Goal: Task Accomplishment & Management: Use online tool/utility

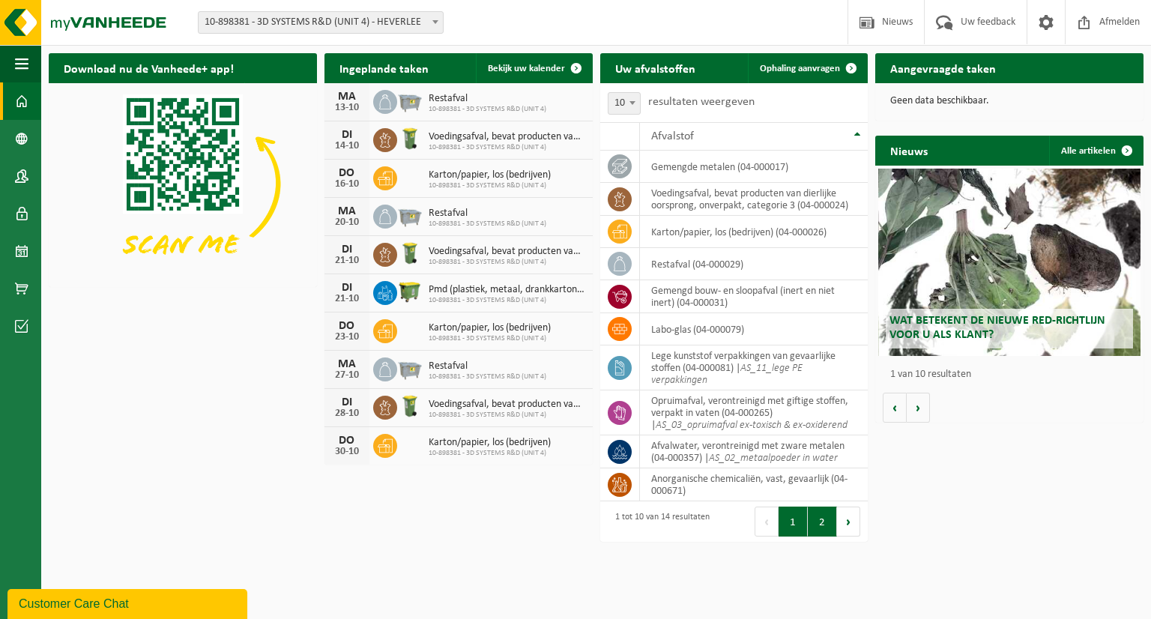
click at [819, 521] on button "2" at bounding box center [822, 522] width 29 height 30
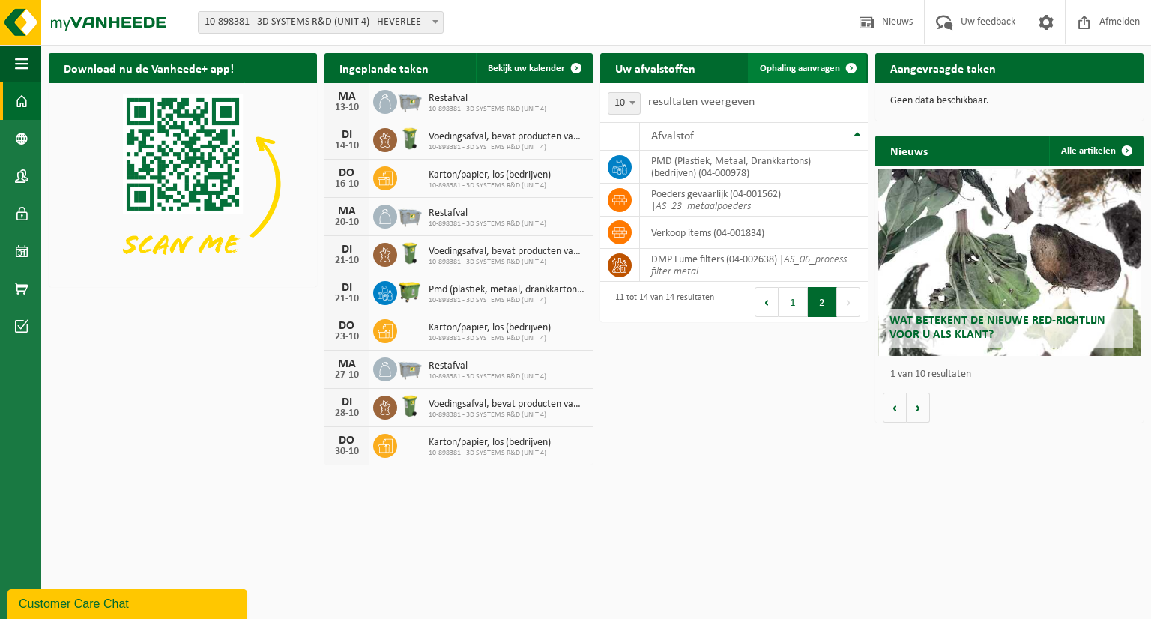
click at [797, 65] on span "Ophaling aanvragen" at bounding box center [800, 69] width 80 height 10
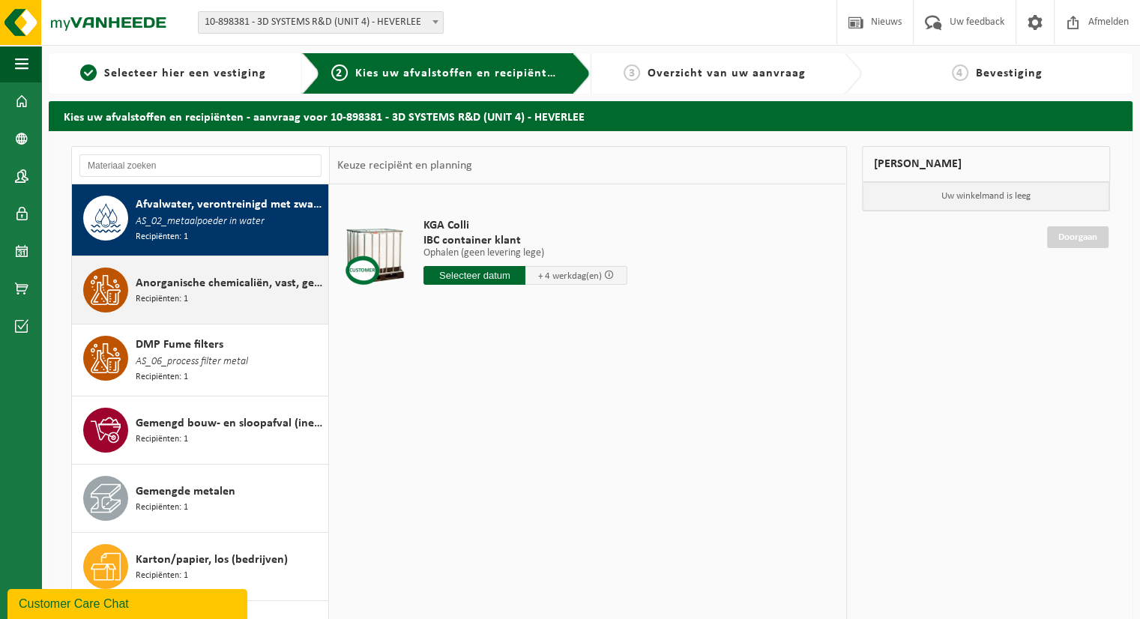
click at [202, 298] on div "Anorganische chemicaliën, vast, gevaarlijk Recipiënten: 1" at bounding box center [230, 290] width 189 height 45
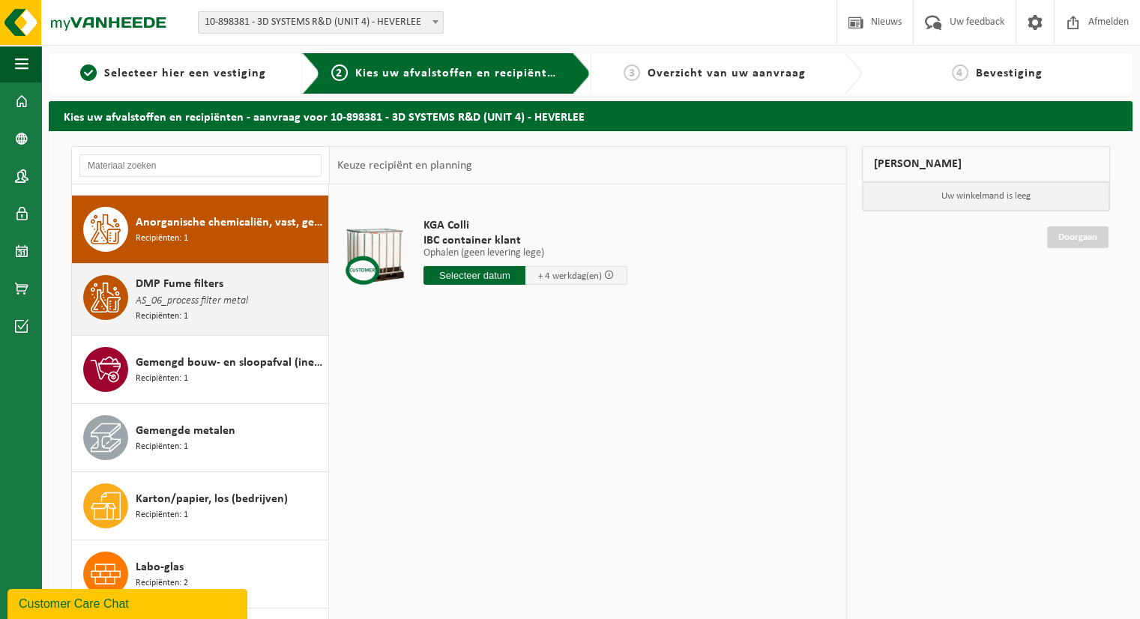
scroll to position [70, 0]
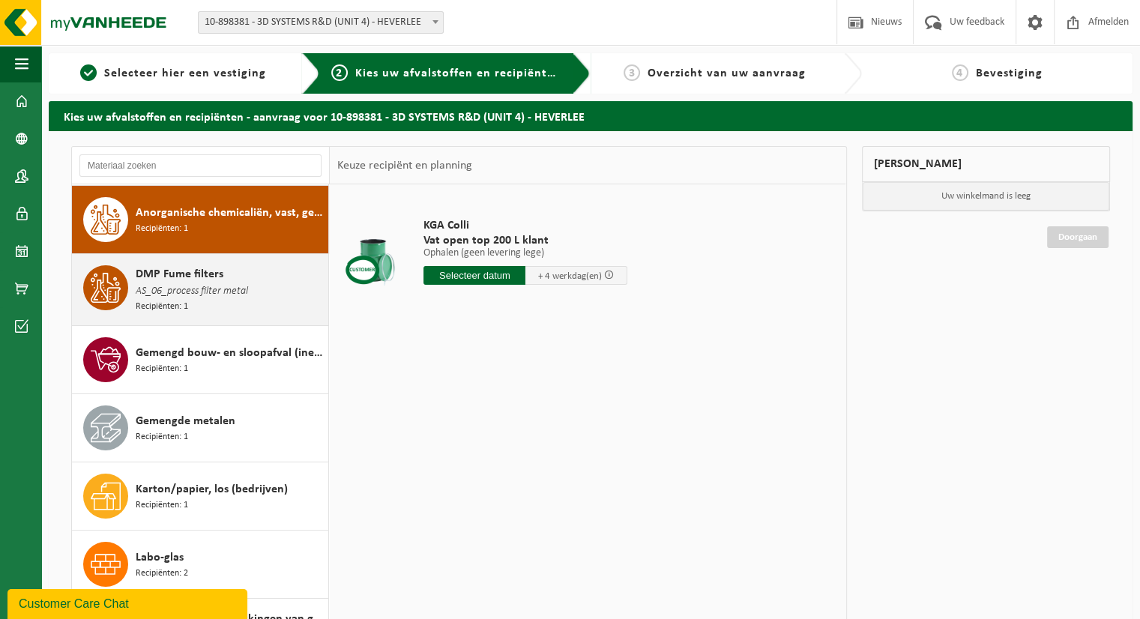
click at [202, 298] on div "DMP Fume filters AS_06_process filter metal Recipiënten: 1" at bounding box center [230, 289] width 189 height 49
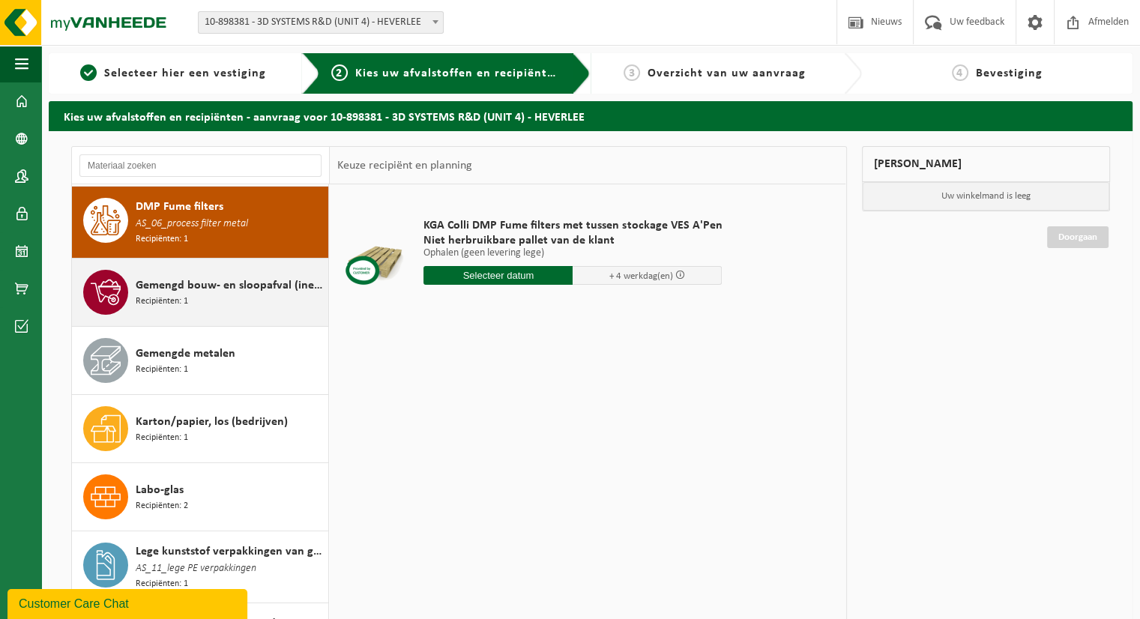
click at [219, 309] on div "Gemengd bouw- en sloopafval (inert en niet inert) Recipiënten: 1" at bounding box center [230, 292] width 189 height 45
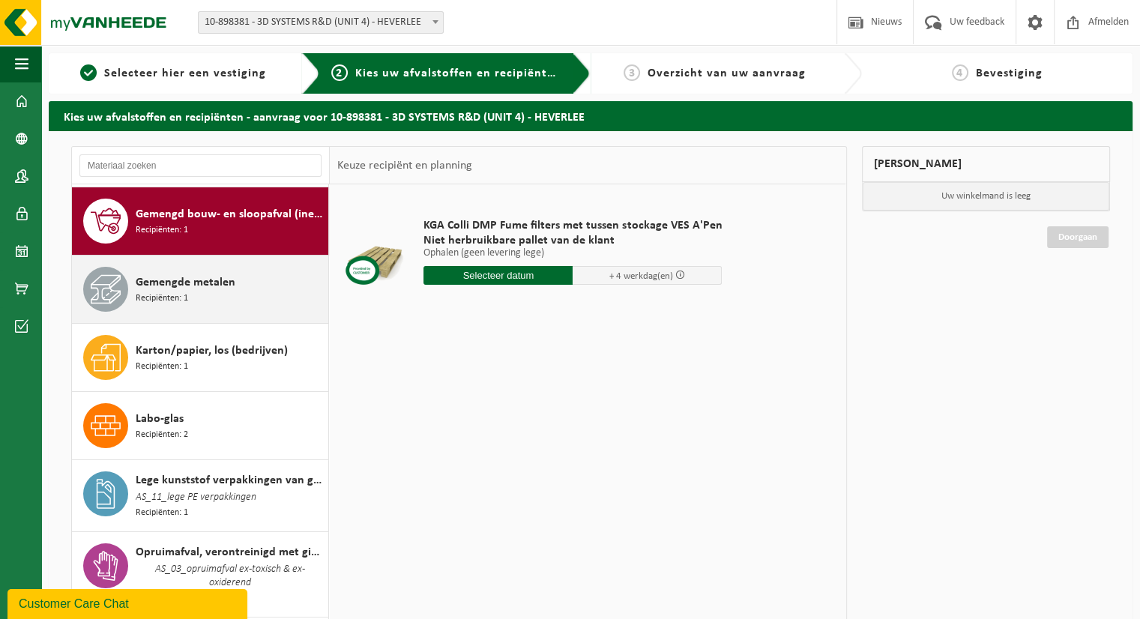
click at [217, 317] on div "Gemengde metalen Recipiënten: 1" at bounding box center [200, 289] width 257 height 67
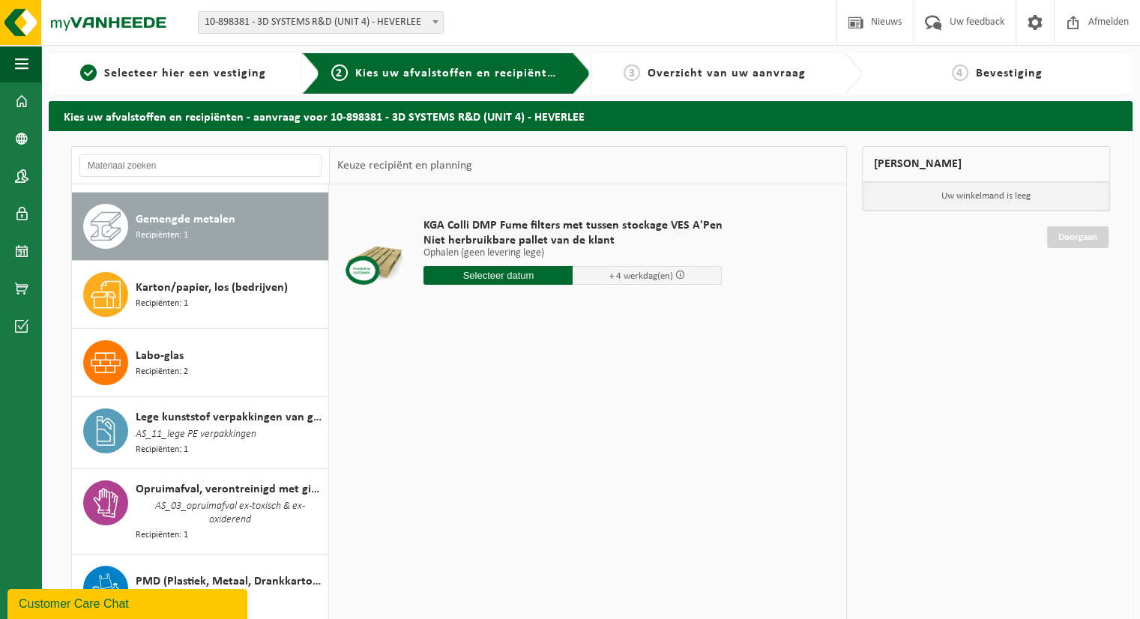
scroll to position [277, 0]
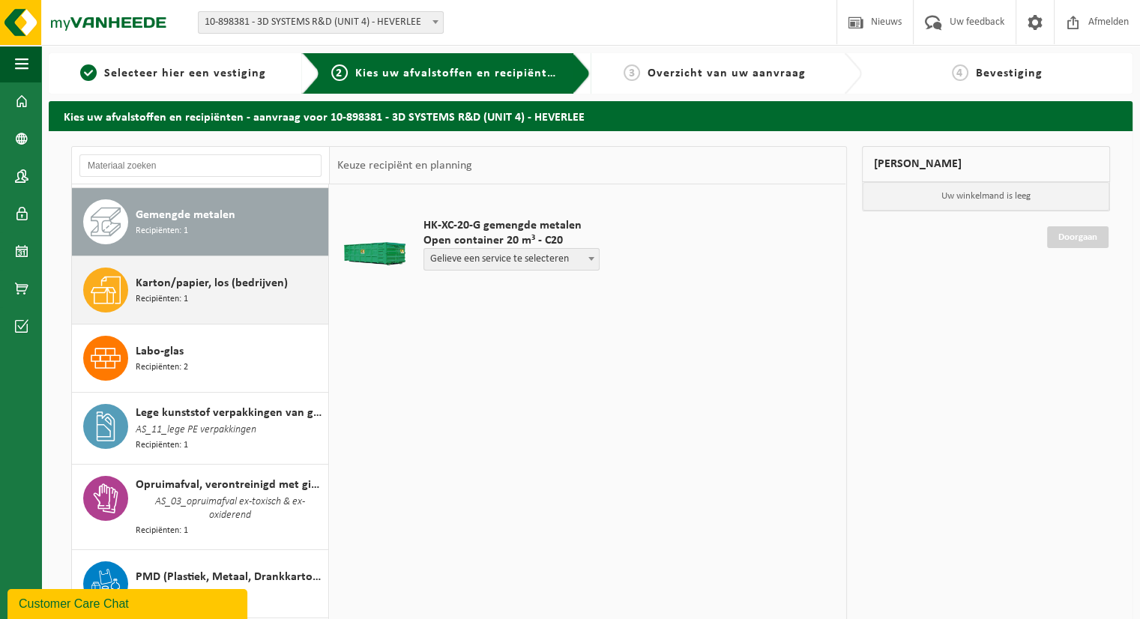
click at [204, 303] on div "Karton/papier, los (bedrijven) Recipiënten: 1" at bounding box center [230, 290] width 189 height 45
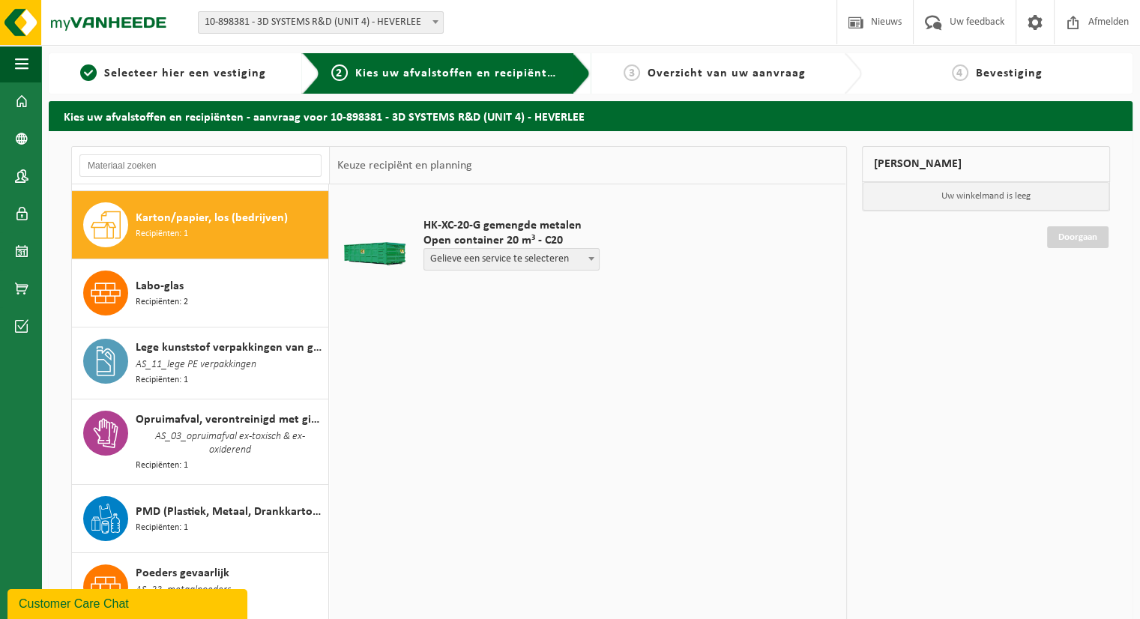
scroll to position [345, 0]
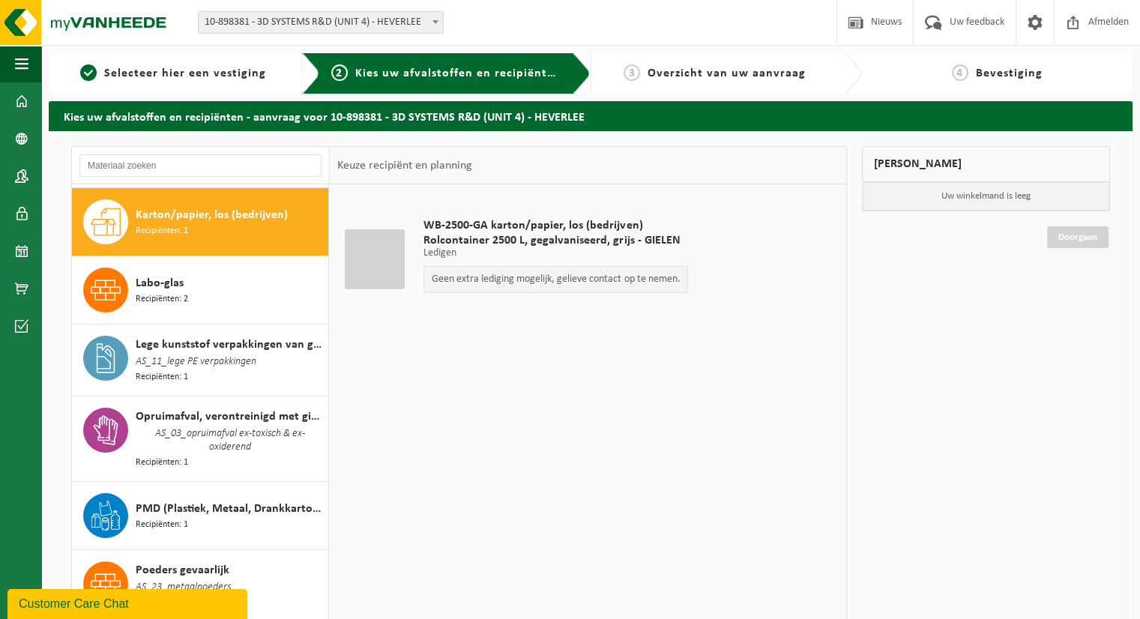
click at [204, 303] on div "Labo-glas Recipiënten: 2" at bounding box center [230, 290] width 189 height 45
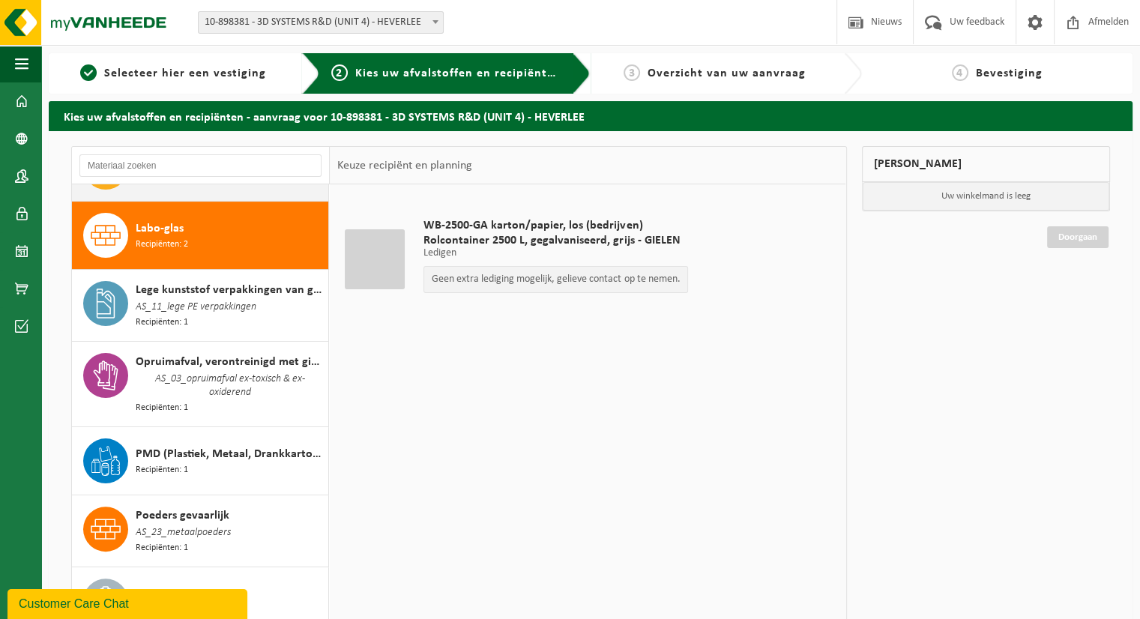
scroll to position [413, 0]
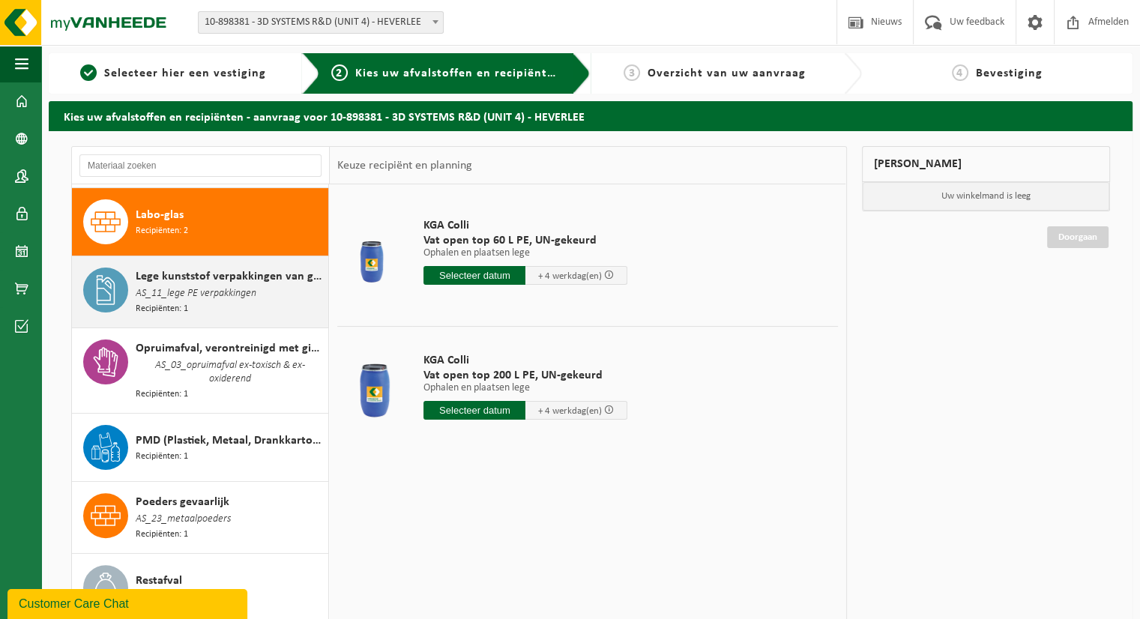
click at [203, 303] on div "Lege kunststof verpakkingen van gevaarlijke stoffen AS_11_lege PE verpakkingen …" at bounding box center [230, 292] width 189 height 49
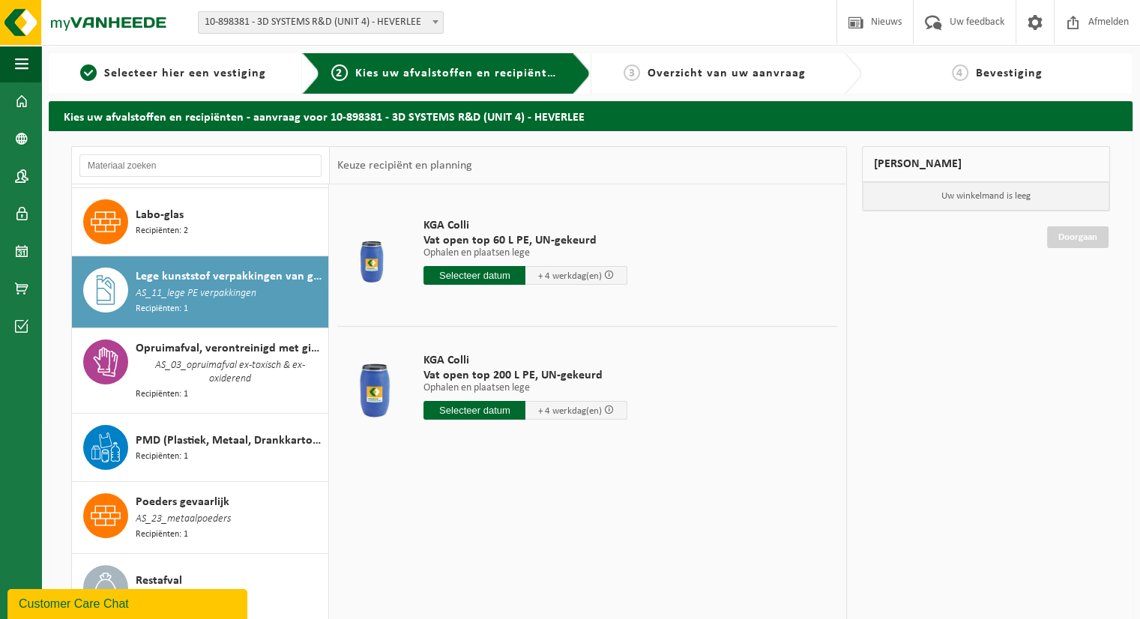
scroll to position [459, 0]
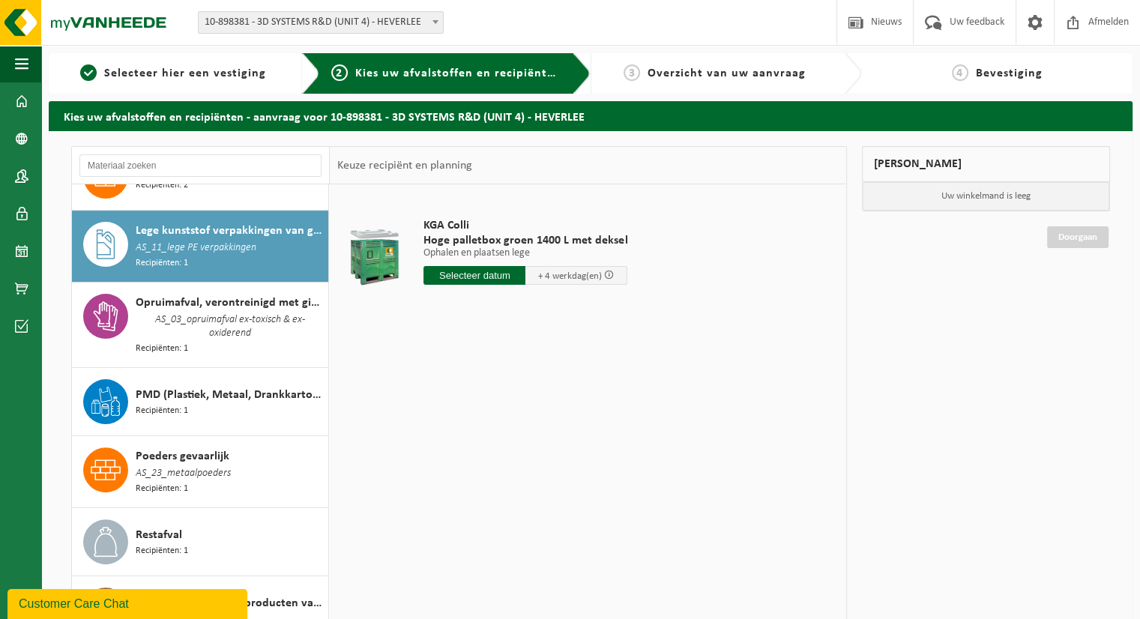
click at [203, 303] on span "Opruimafval, verontreinigd met giftige stoffen, verpakt in vaten" at bounding box center [230, 303] width 189 height 18
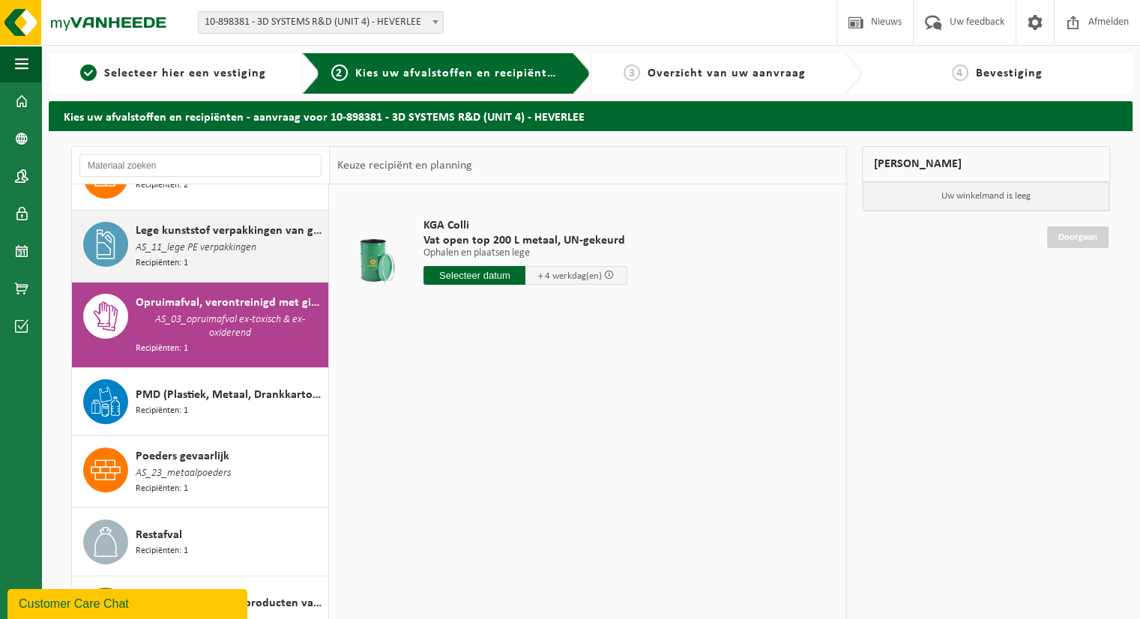
click at [196, 242] on span "AS_11_lege PE verpakkingen" at bounding box center [196, 248] width 121 height 16
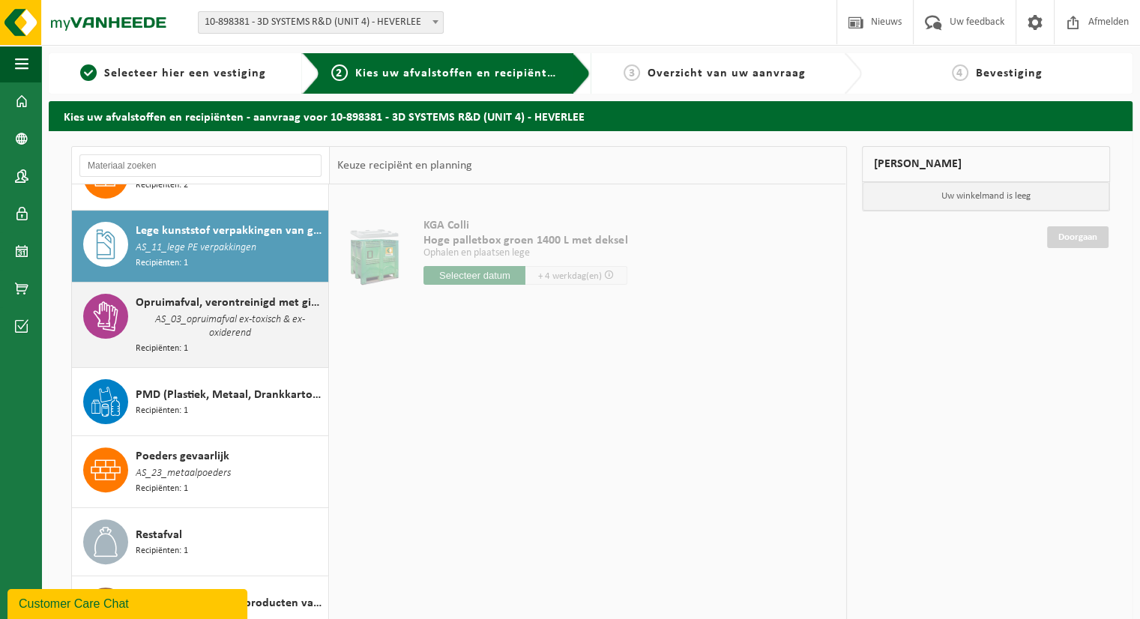
click at [196, 312] on span "AS_03_opruimafval ex-toxisch & ex-oxiderend" at bounding box center [230, 327] width 189 height 30
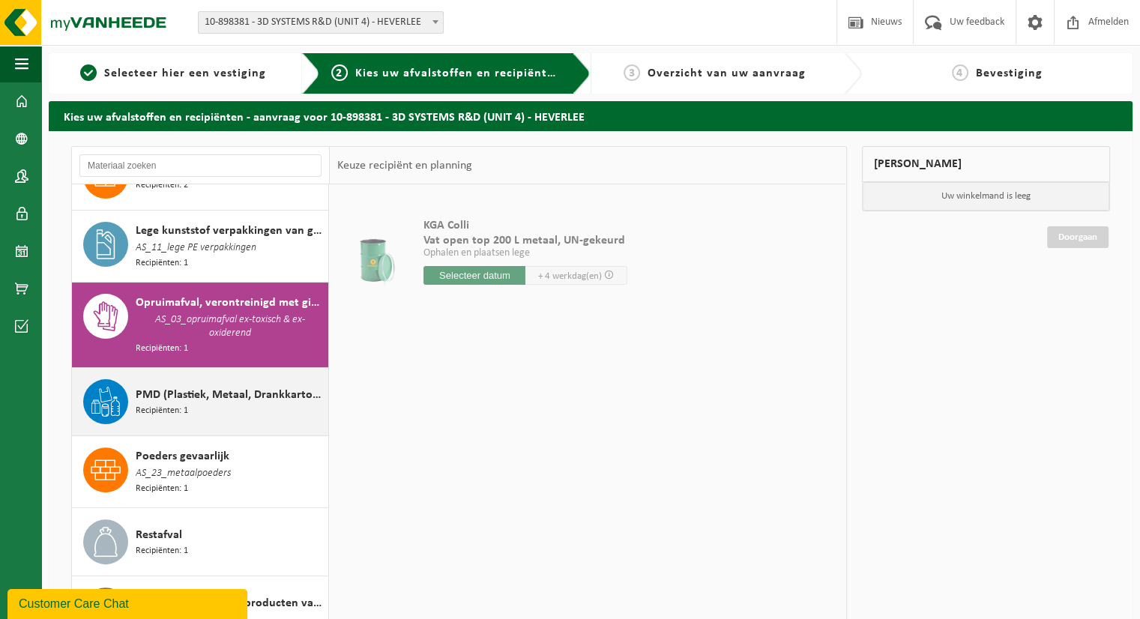
click at [202, 410] on div "PMD (Plastiek, Metaal, Drankkartons) (bedrijven) Recipiënten: 1" at bounding box center [230, 401] width 189 height 45
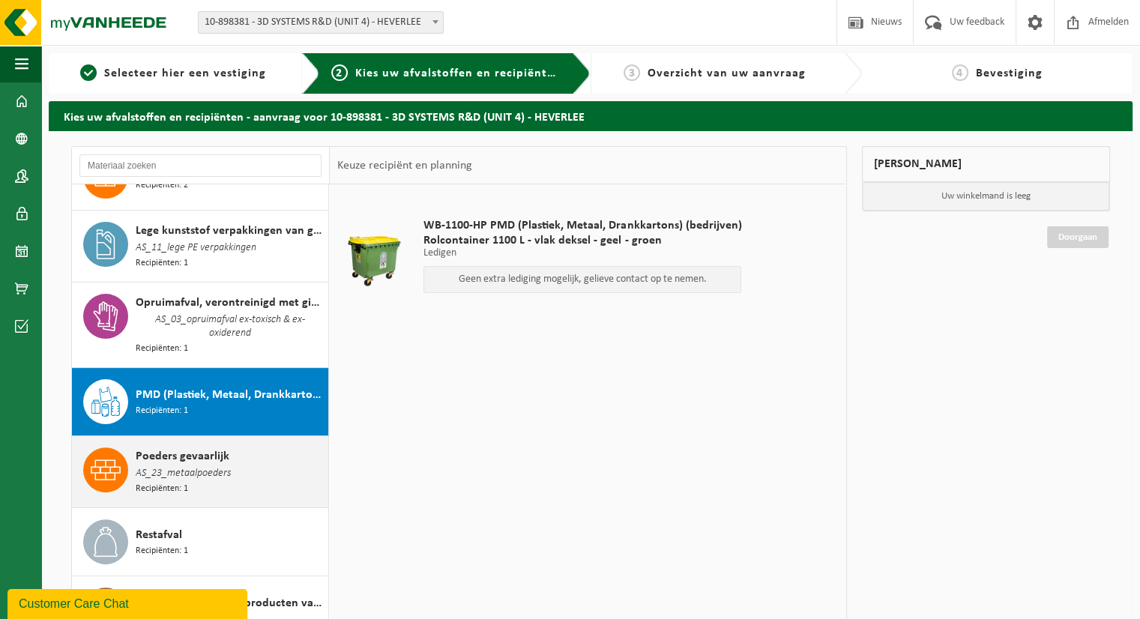
click at [207, 447] on span "Poeders gevaarlijk" at bounding box center [183, 456] width 94 height 18
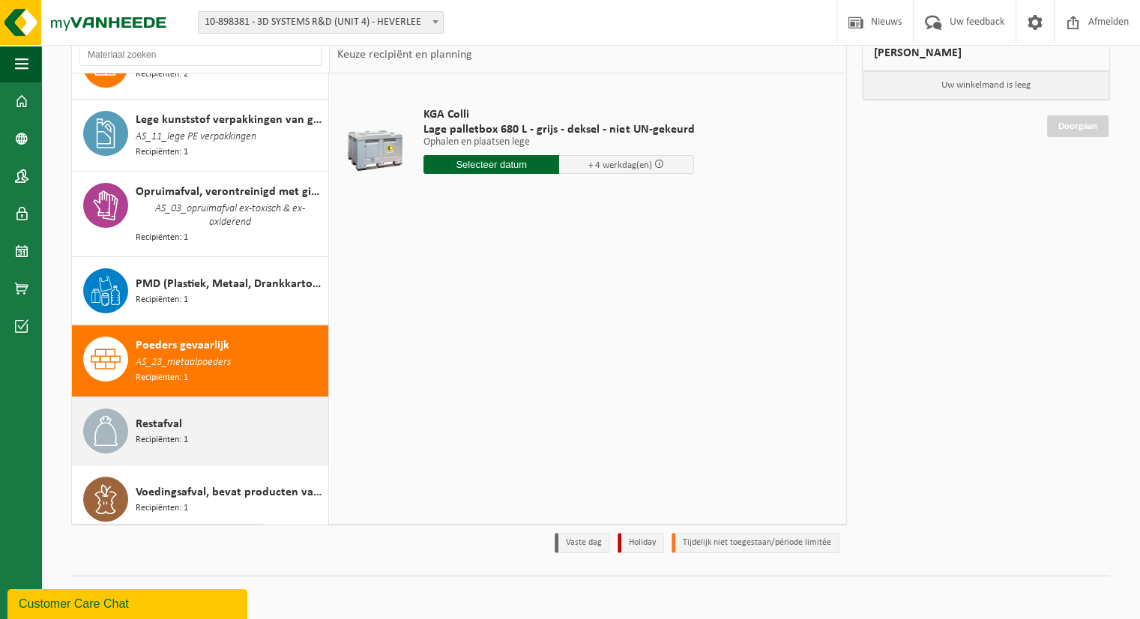
scroll to position [112, 0]
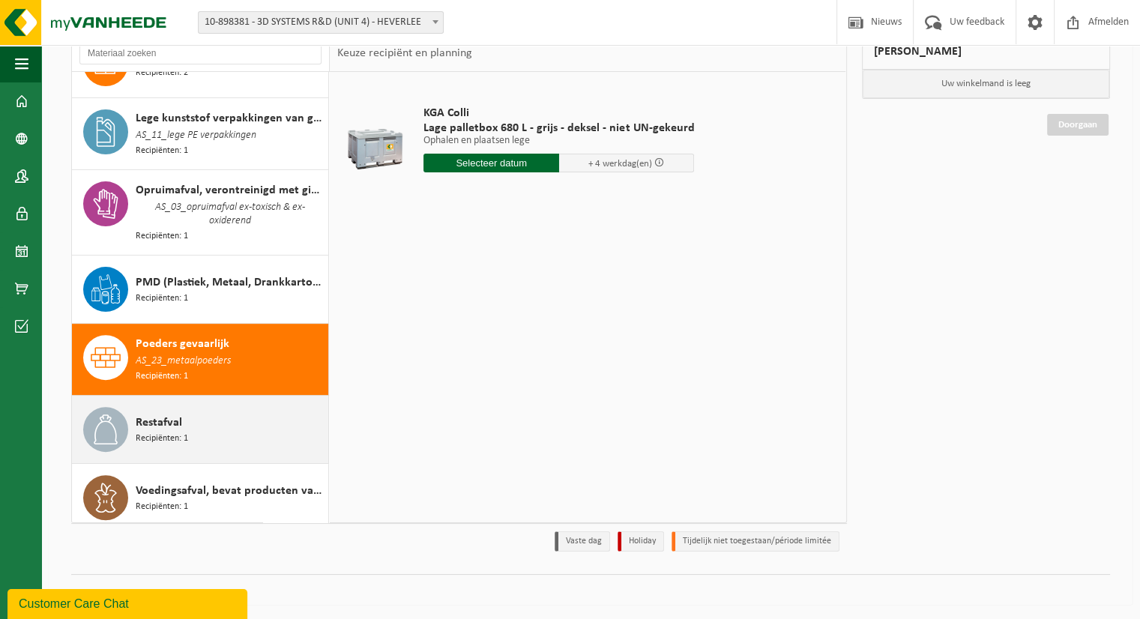
click at [220, 407] on div "Restafval Recipiënten: 1" at bounding box center [230, 429] width 189 height 45
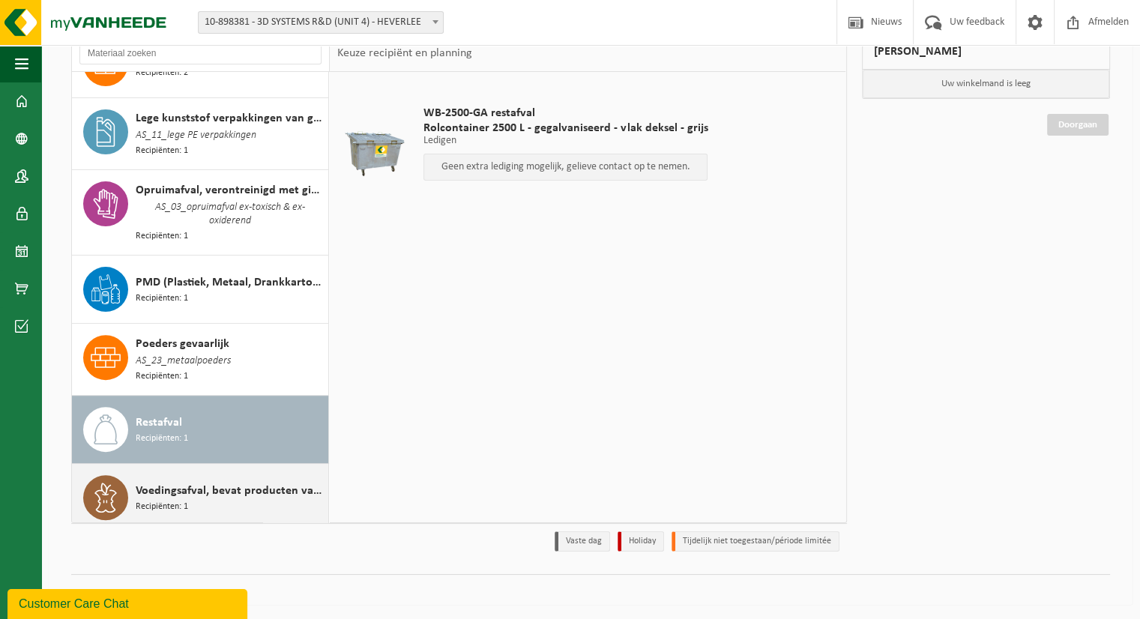
click at [226, 483] on span "Voedingsafval, bevat producten van dierlijke oorsprong, onverpakt, categorie 3" at bounding box center [230, 491] width 189 height 18
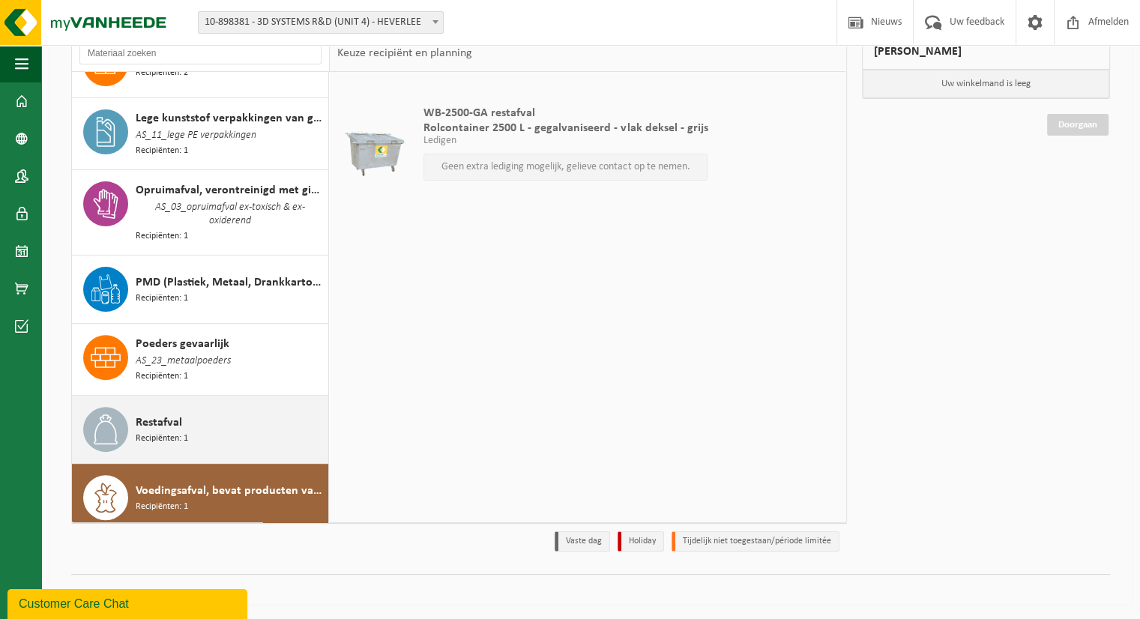
click at [216, 423] on div "Restafval Recipiënten: 1" at bounding box center [230, 429] width 189 height 45
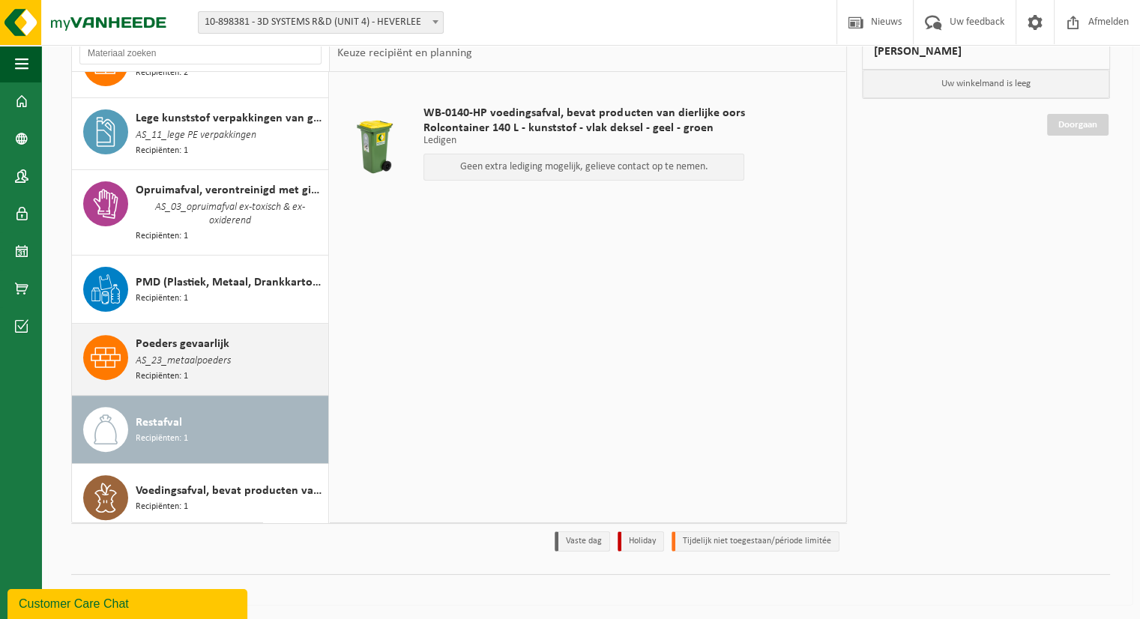
click at [213, 353] on span "AS_23_metaalpoeders" at bounding box center [183, 361] width 95 height 16
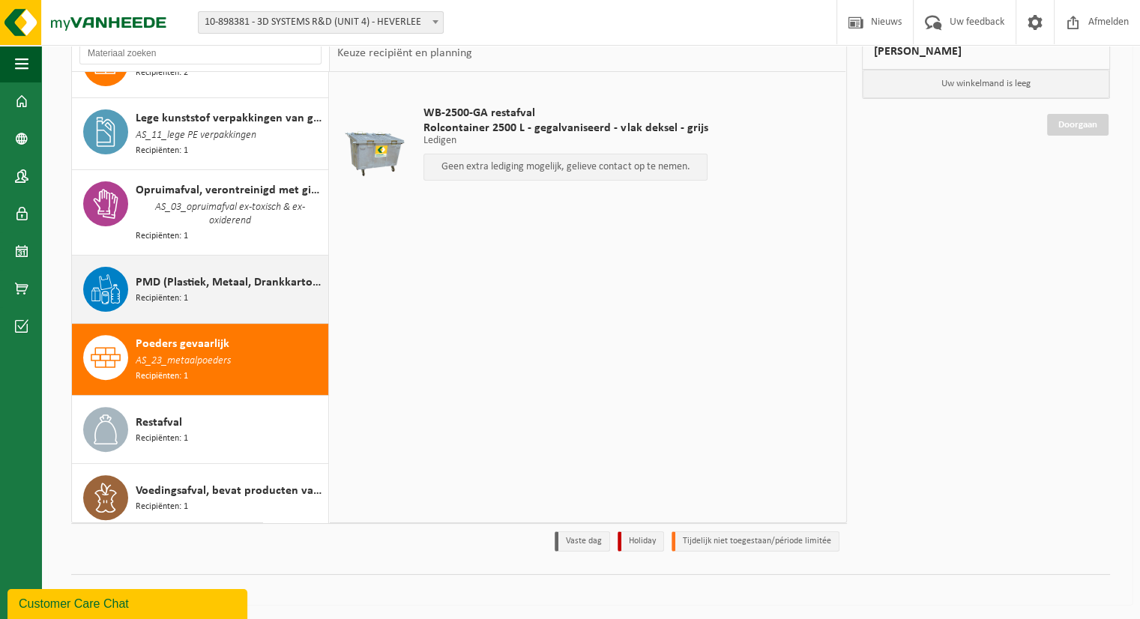
click at [213, 267] on div "PMD (Plastiek, Metaal, Drankkartons) (bedrijven) Recipiënten: 1" at bounding box center [230, 289] width 189 height 45
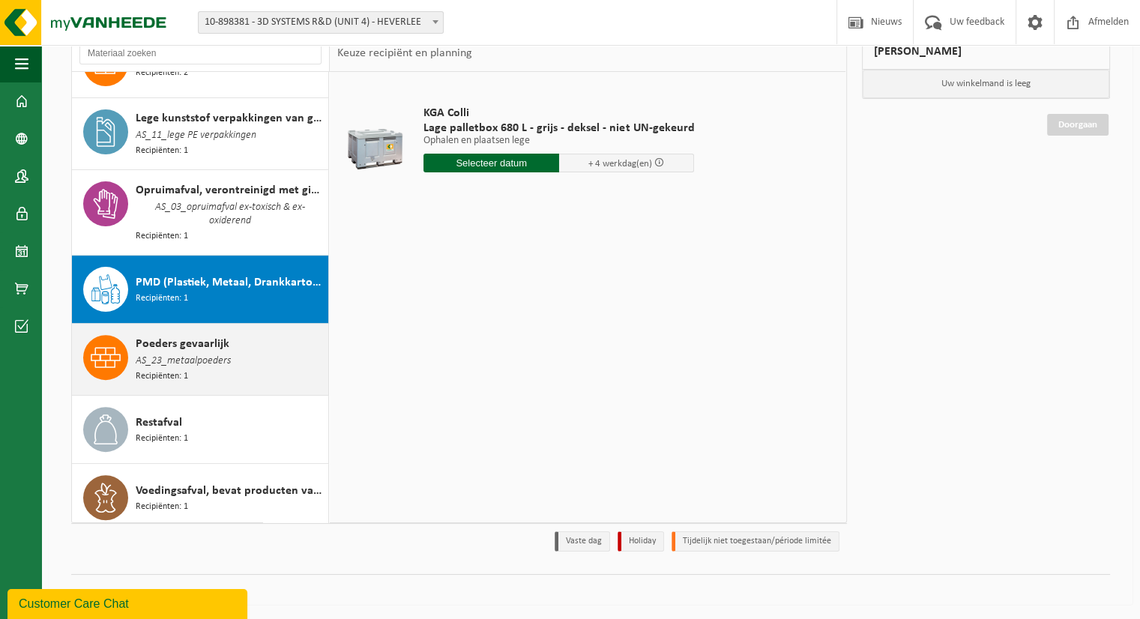
click at [205, 343] on span "Poeders gevaarlijk" at bounding box center [183, 344] width 94 height 18
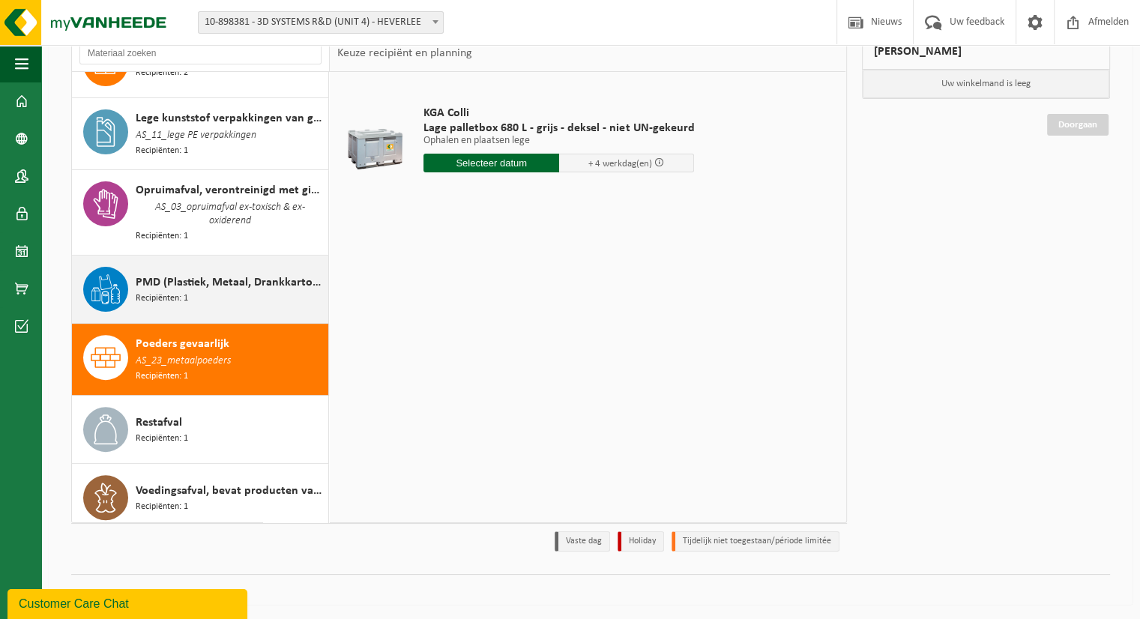
click at [210, 292] on div "PMD (Plastiek, Metaal, Drankkartons) (bedrijven) Recipiënten: 1" at bounding box center [230, 289] width 189 height 45
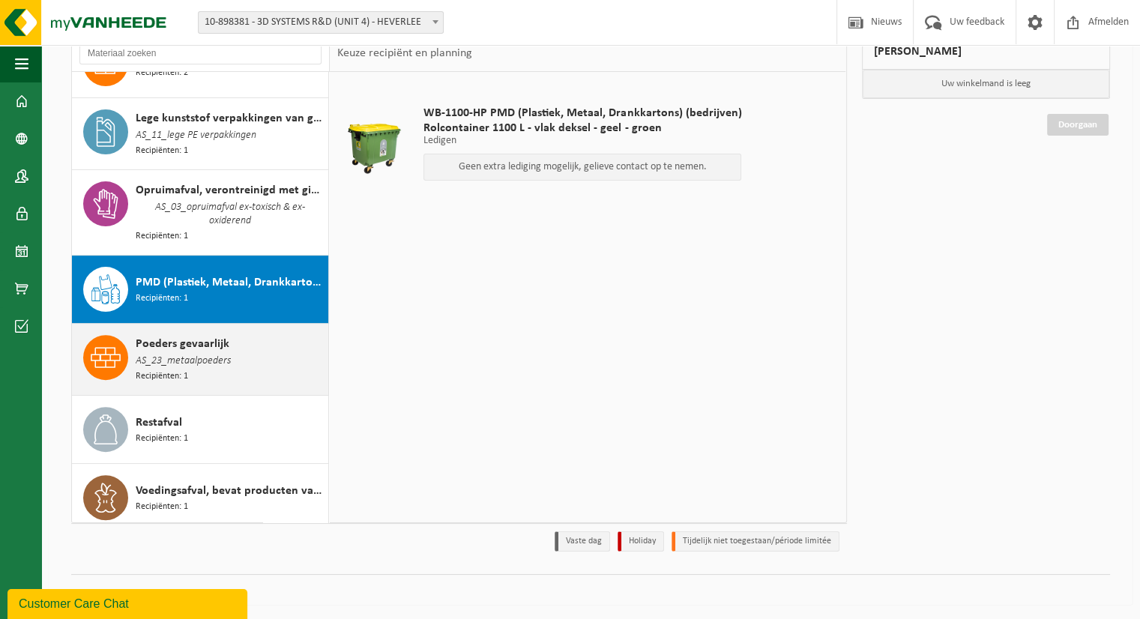
click at [232, 343] on div "Poeders gevaarlijk AS_23_metaalpoeders Recipiënten: 1" at bounding box center [230, 359] width 189 height 49
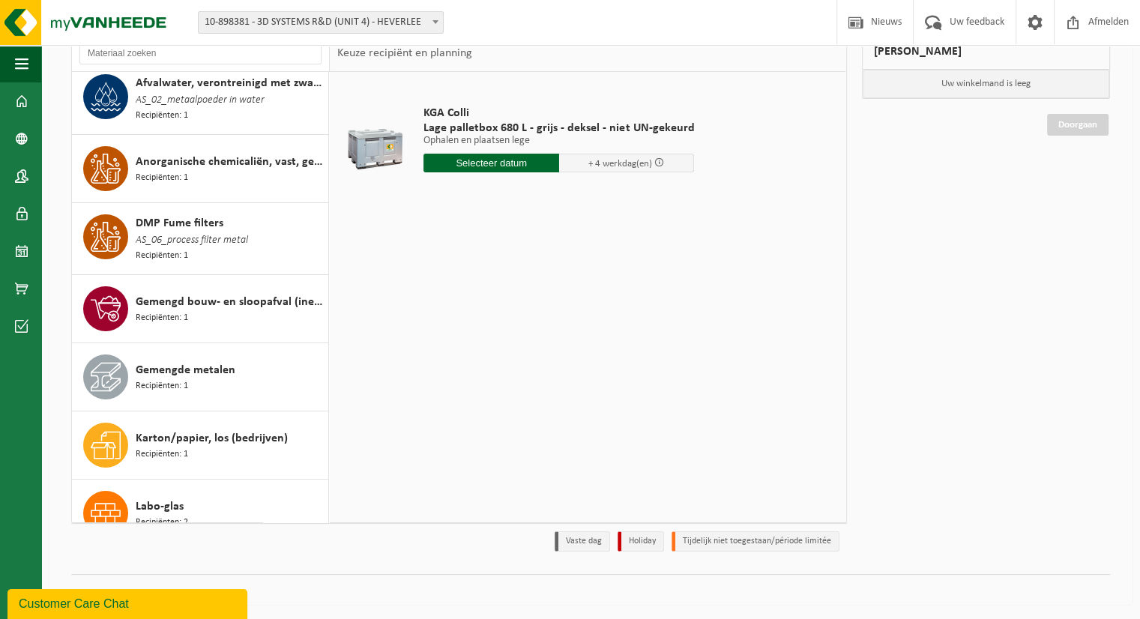
scroll to position [0, 0]
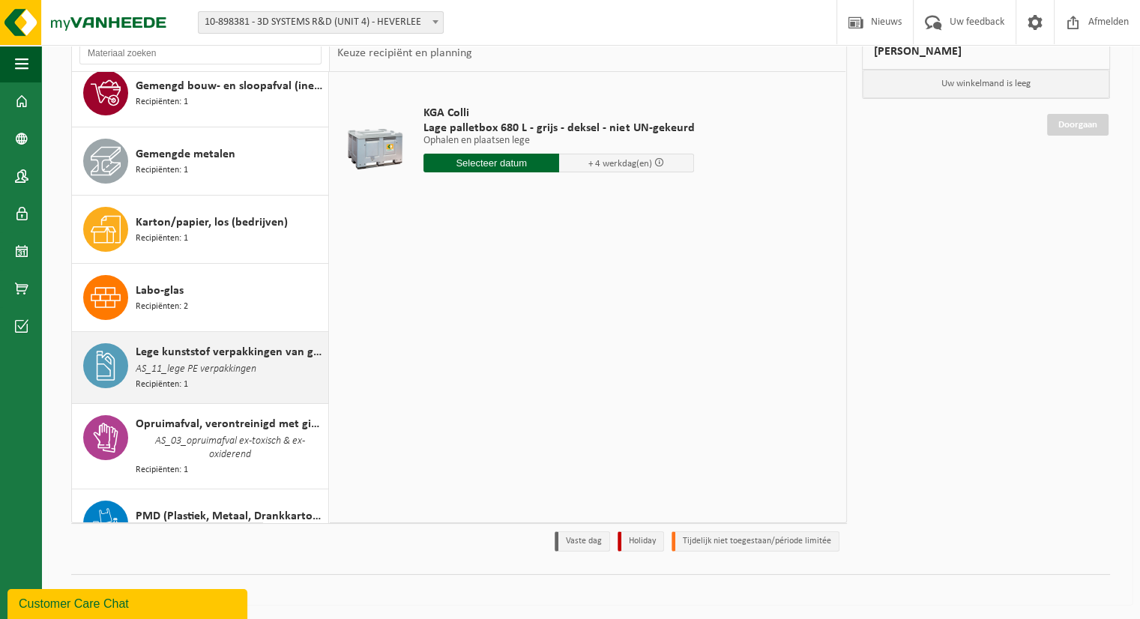
click at [160, 367] on span "AS_11_lege PE verpakkingen" at bounding box center [196, 369] width 121 height 16
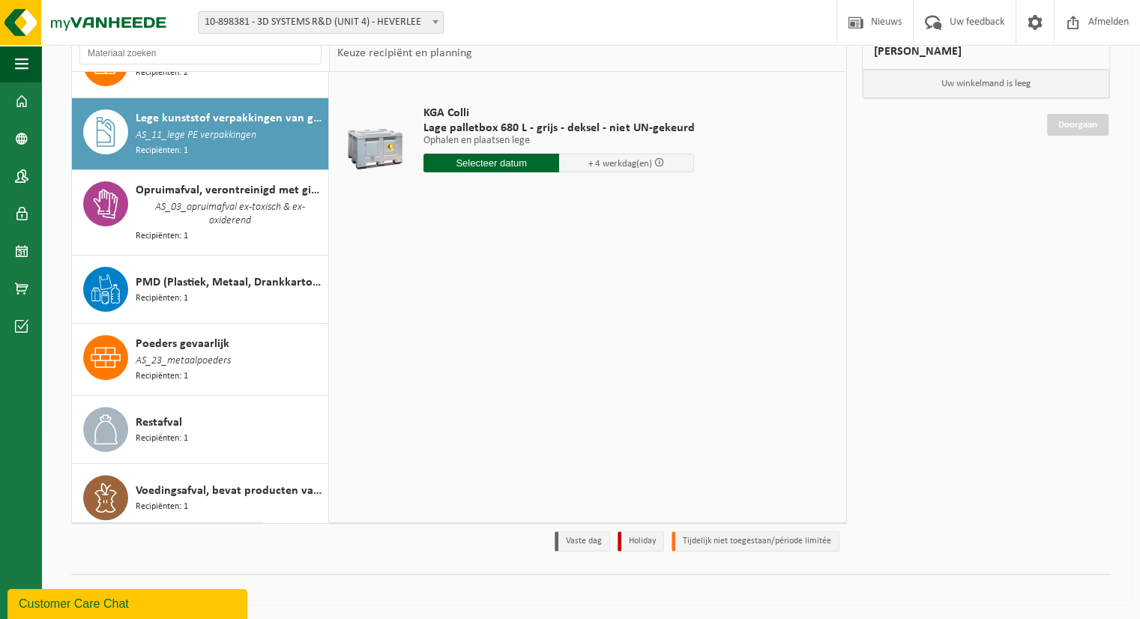
scroll to position [459, 0]
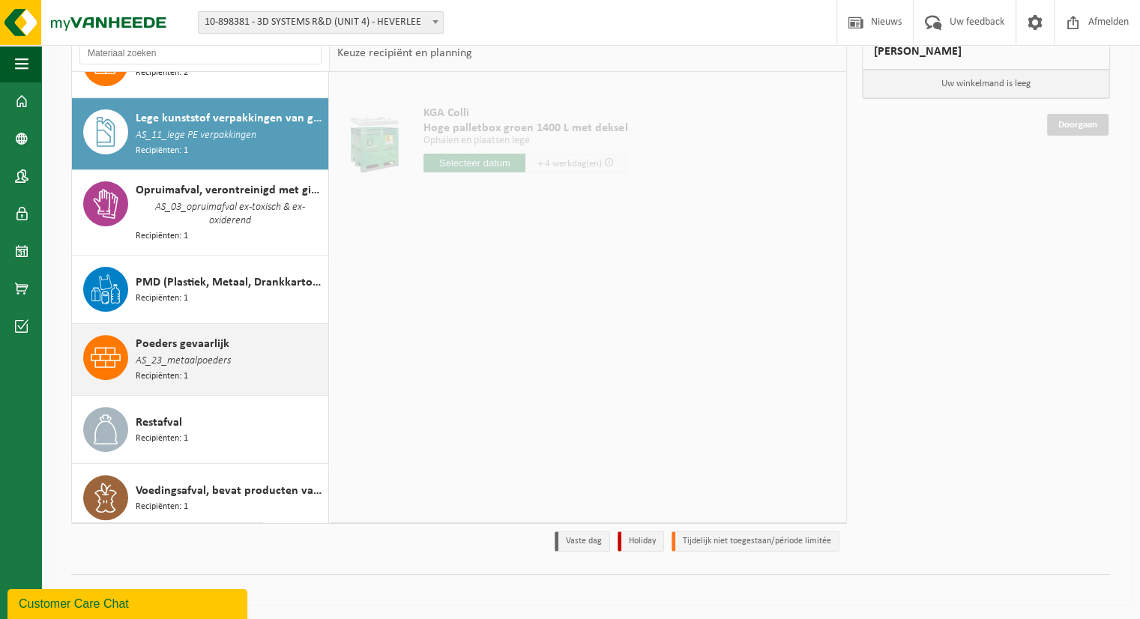
click at [169, 353] on span "AS_23_metaalpoeders" at bounding box center [183, 361] width 95 height 16
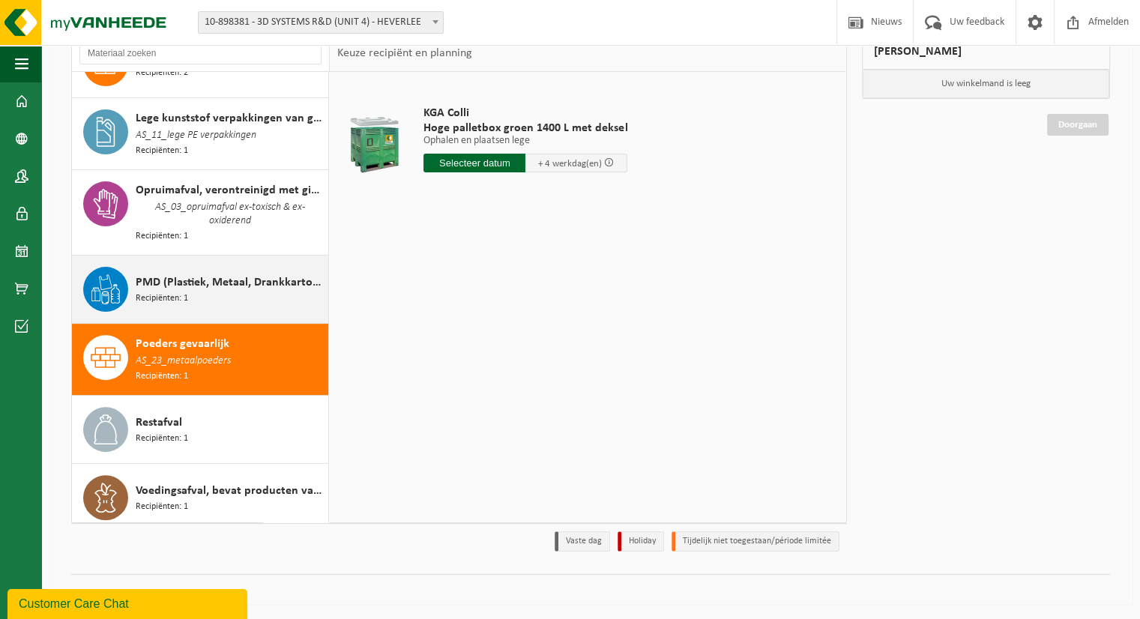
click at [194, 283] on span "PMD (Plastiek, Metaal, Drankkartons) (bedrijven)" at bounding box center [230, 283] width 189 height 18
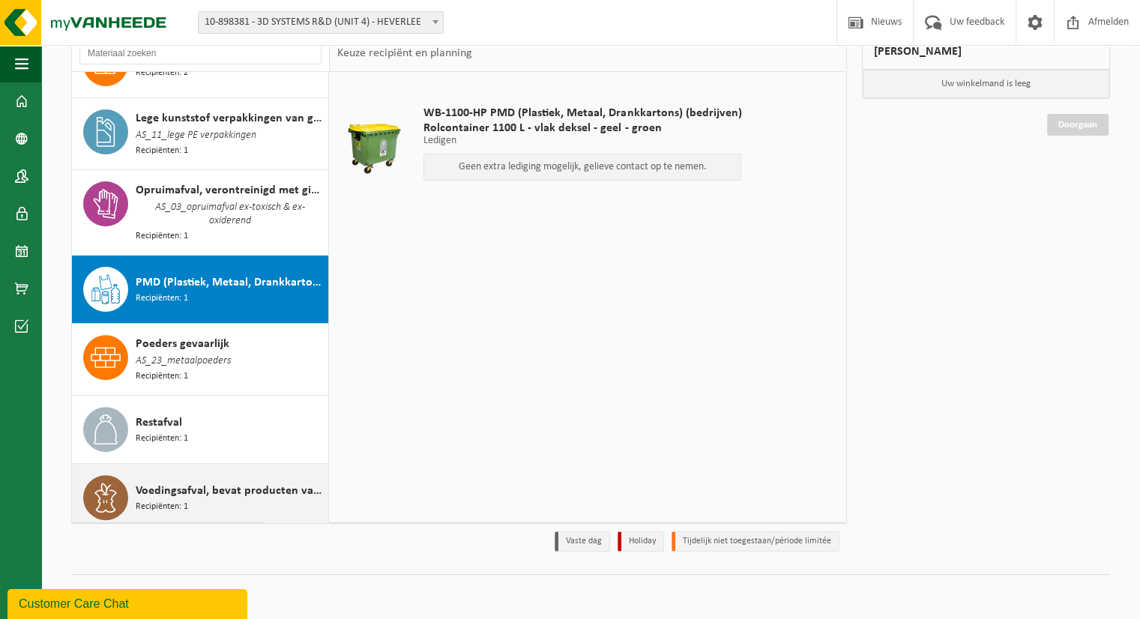
drag, startPoint x: 184, startPoint y: 501, endPoint x: 176, endPoint y: 484, distance: 19.1
click at [184, 501] on span "Recipiënten: 1" at bounding box center [162, 507] width 52 height 14
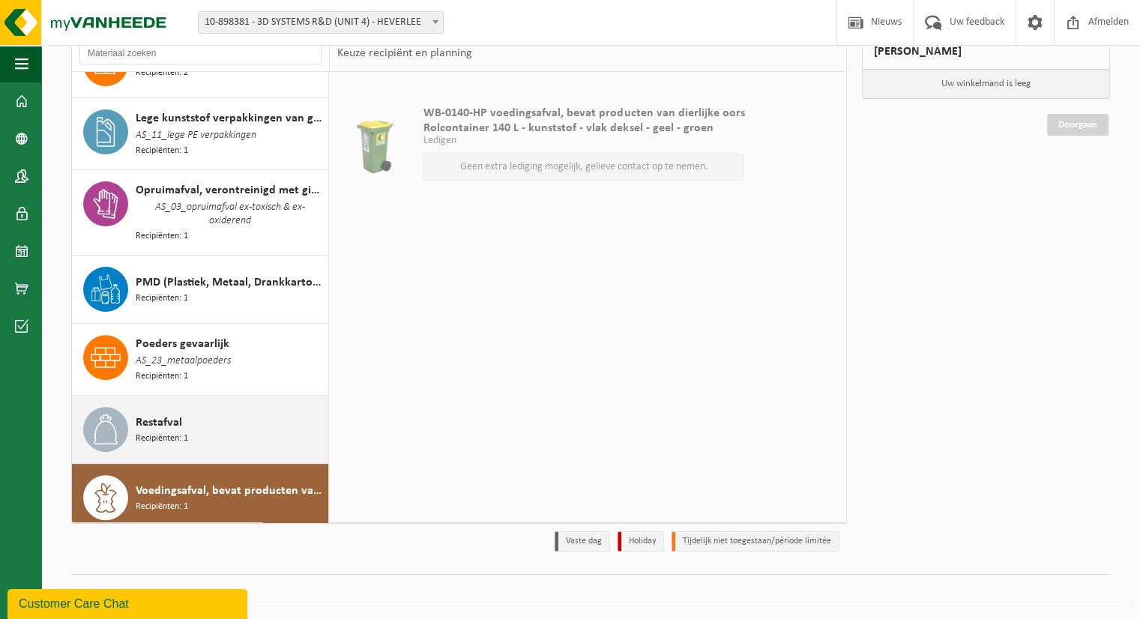
scroll to position [309, 0]
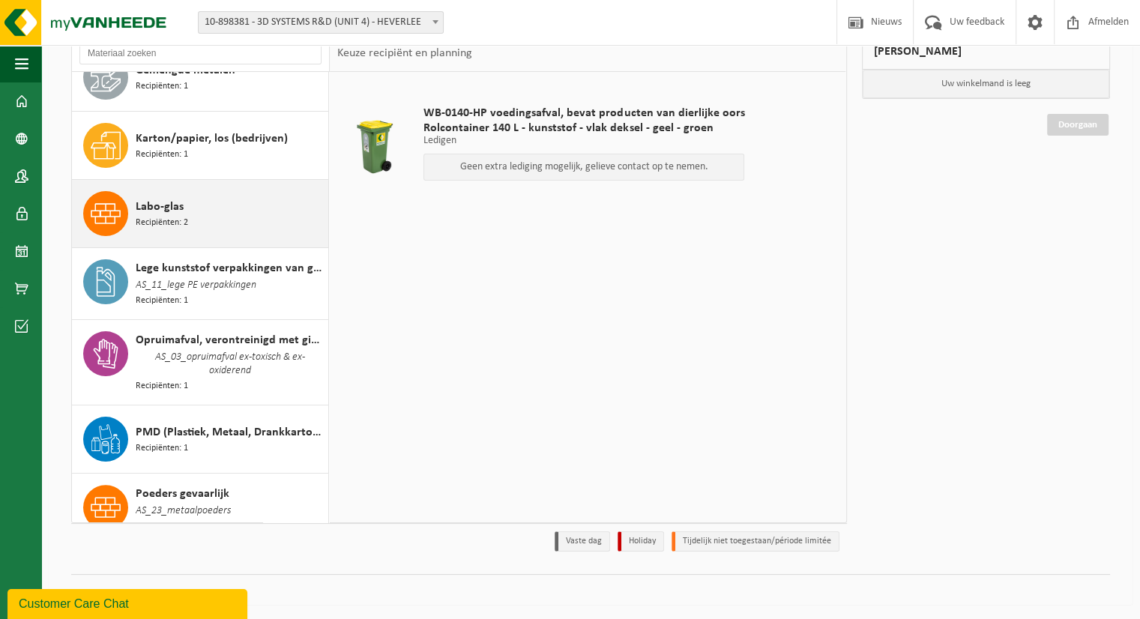
click at [193, 217] on div "Labo-glas Recipiënten: 2" at bounding box center [230, 213] width 189 height 45
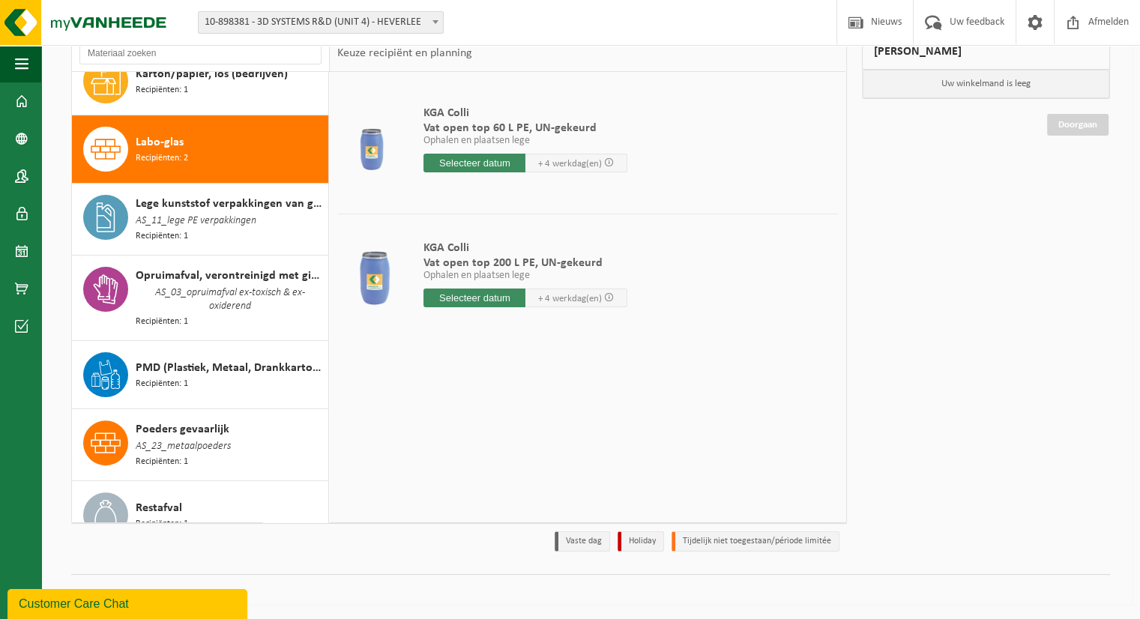
scroll to position [338, 0]
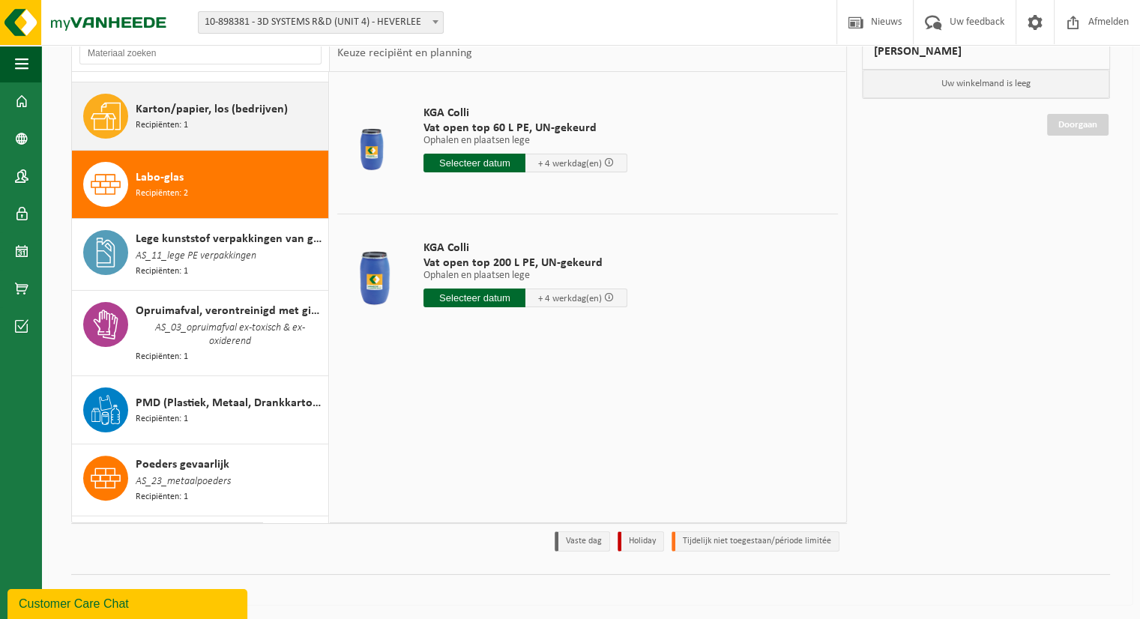
click at [217, 118] on div "Karton/papier, los (bedrijven) Recipiënten: 1" at bounding box center [230, 116] width 189 height 45
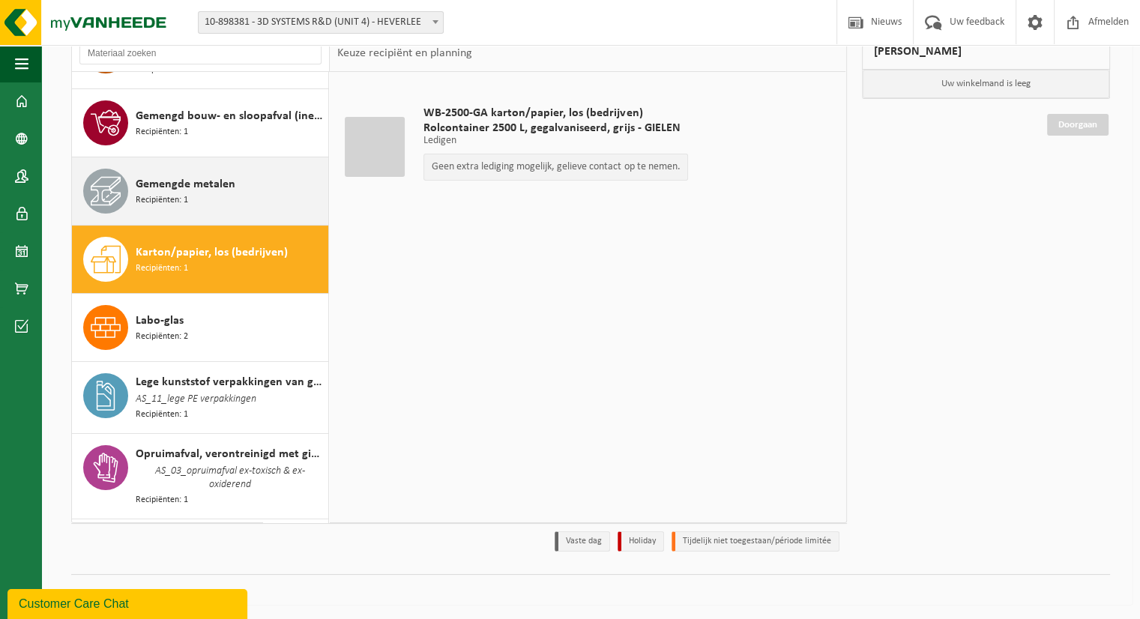
click at [181, 193] on span "Recipiënten: 1" at bounding box center [162, 200] width 52 height 14
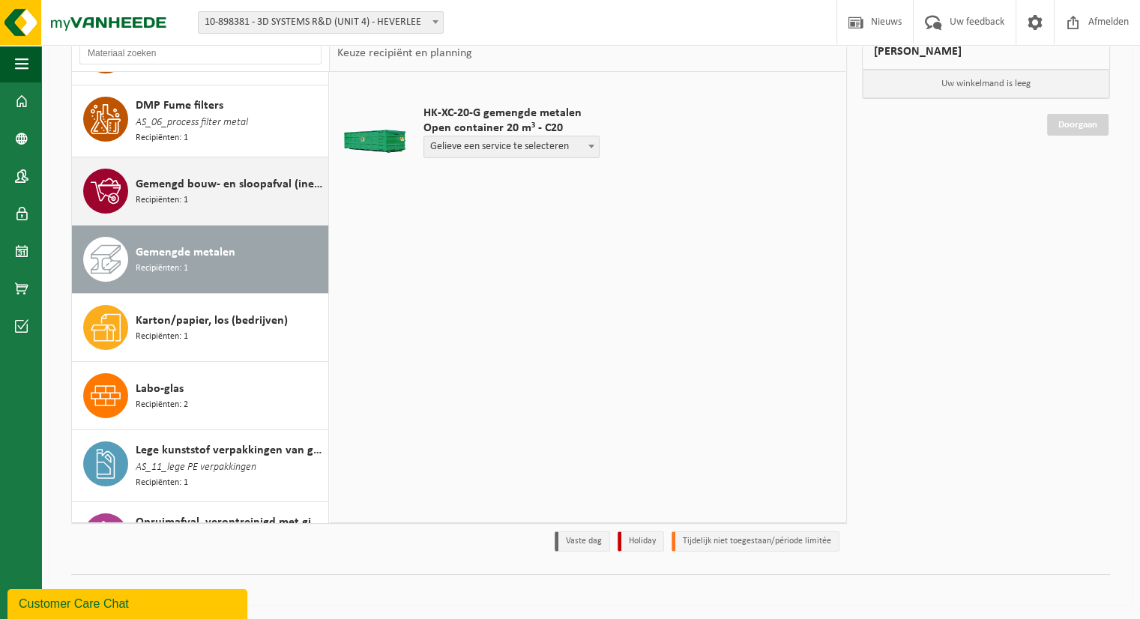
click at [201, 157] on div "Gemengd bouw- en sloopafval (inert en niet inert) Recipiënten: 1" at bounding box center [200, 190] width 257 height 67
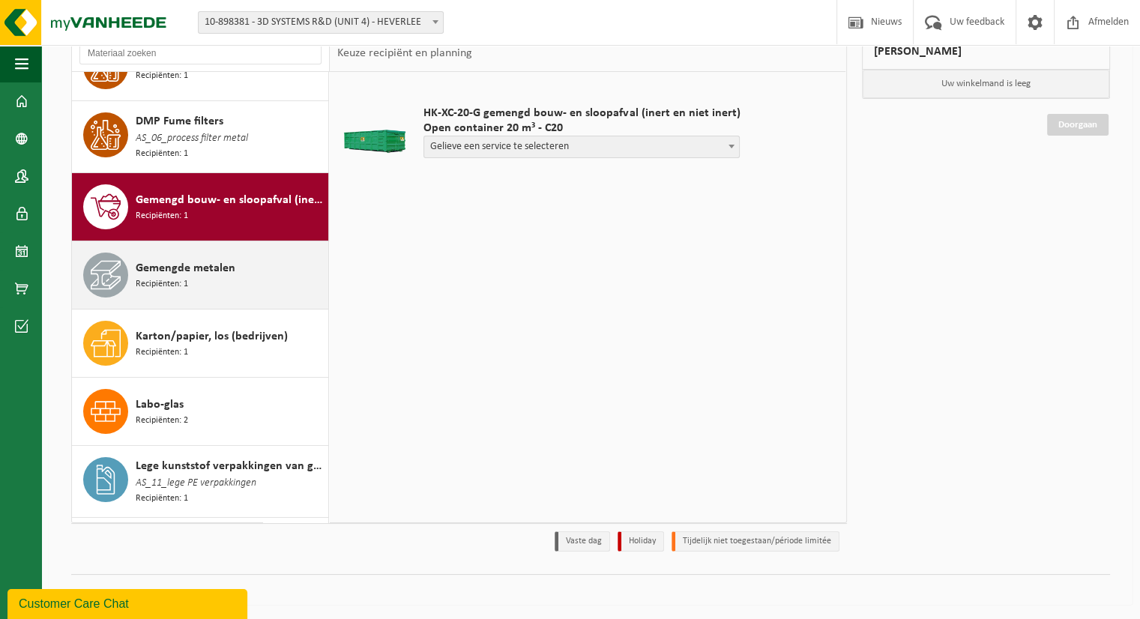
scroll to position [0, 0]
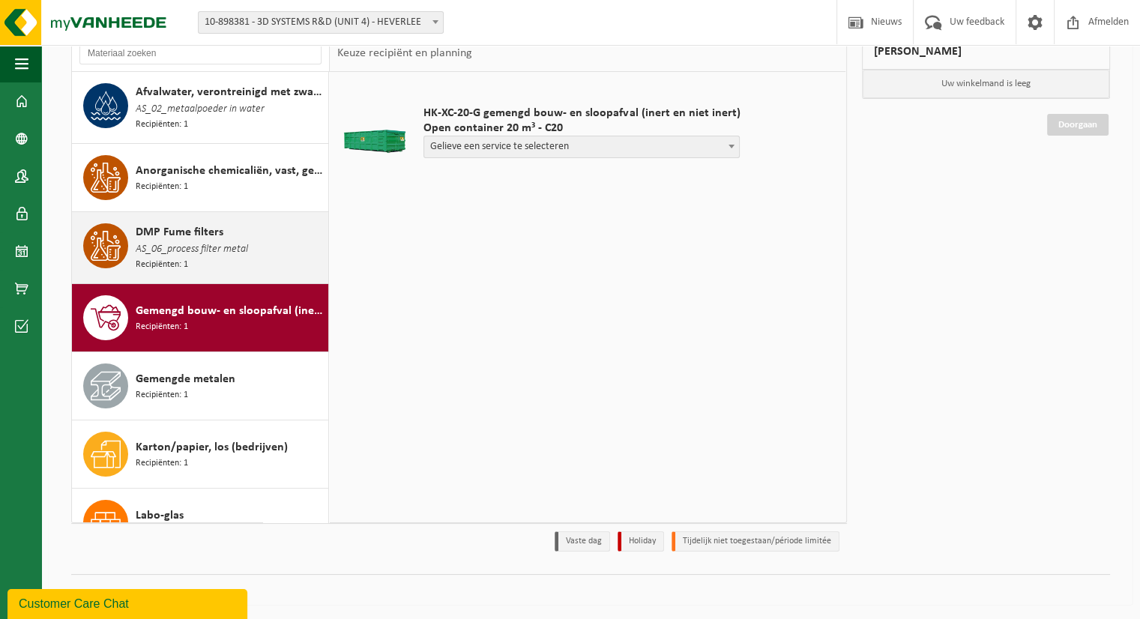
click at [172, 237] on span "DMP Fume filters" at bounding box center [180, 232] width 88 height 18
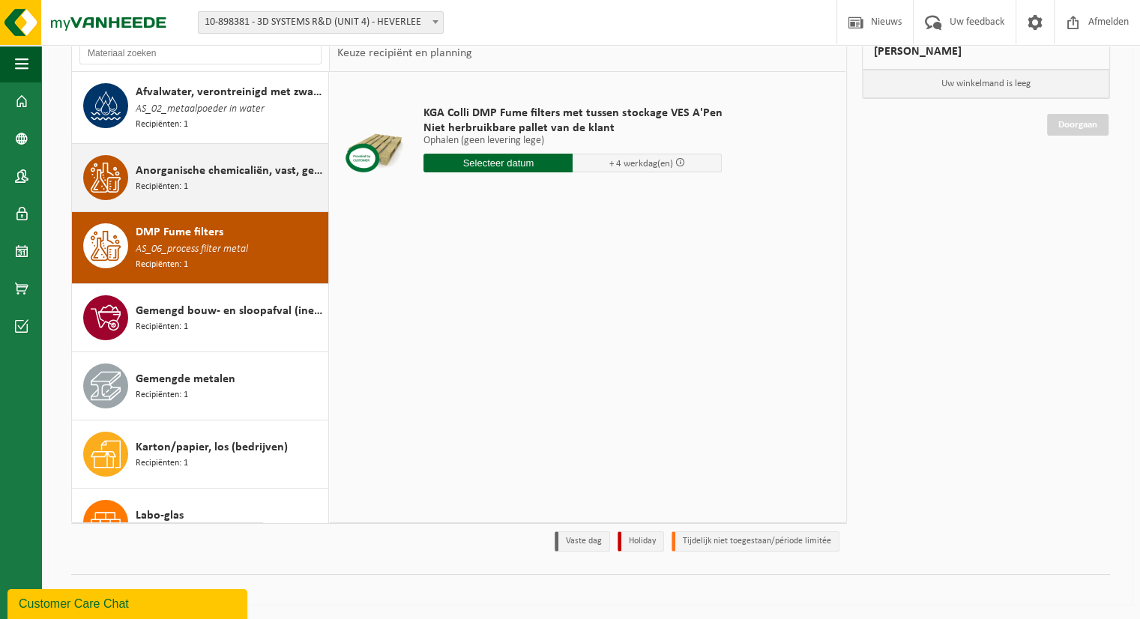
click at [198, 165] on span "Anorganische chemicaliën, vast, gevaarlijk" at bounding box center [230, 171] width 189 height 18
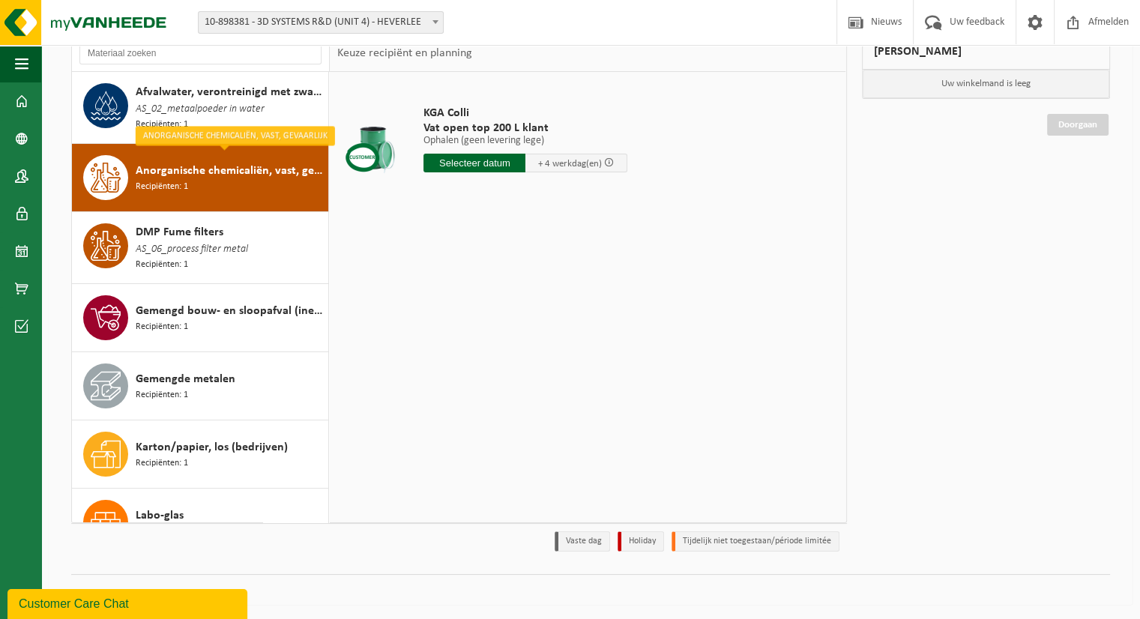
click at [340, 16] on span "10-898381 - 3D SYSTEMS R&D (UNIT 4) - HEVERLEE" at bounding box center [321, 22] width 244 height 21
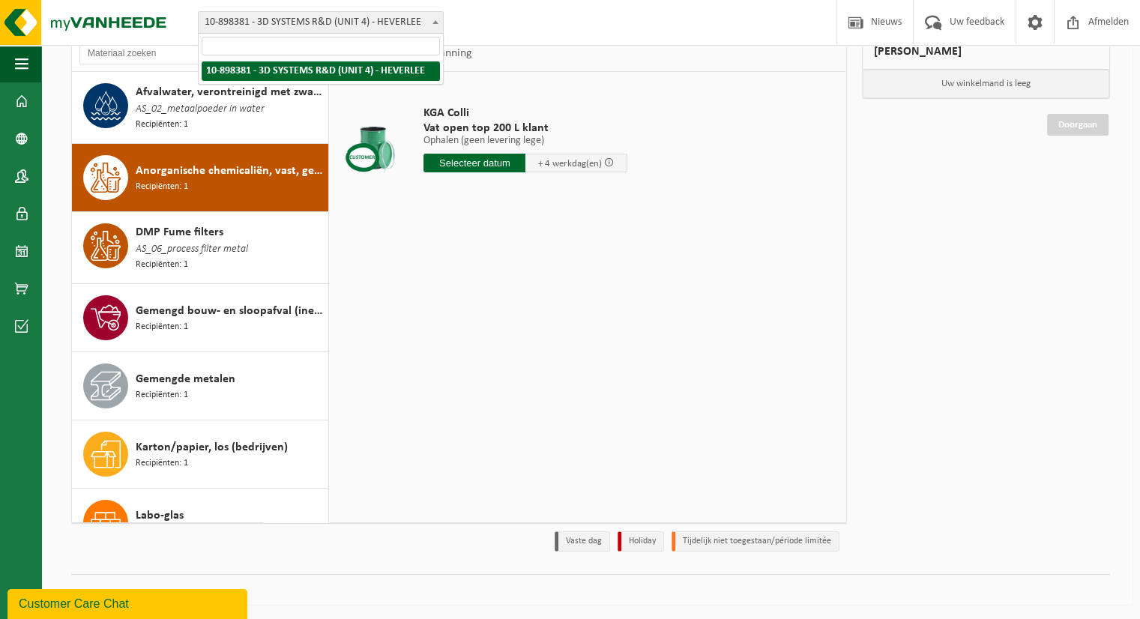
click at [340, 16] on span "10-898381 - 3D SYSTEMS R&D (UNIT 4) - HEVERLEE" at bounding box center [321, 22] width 244 height 21
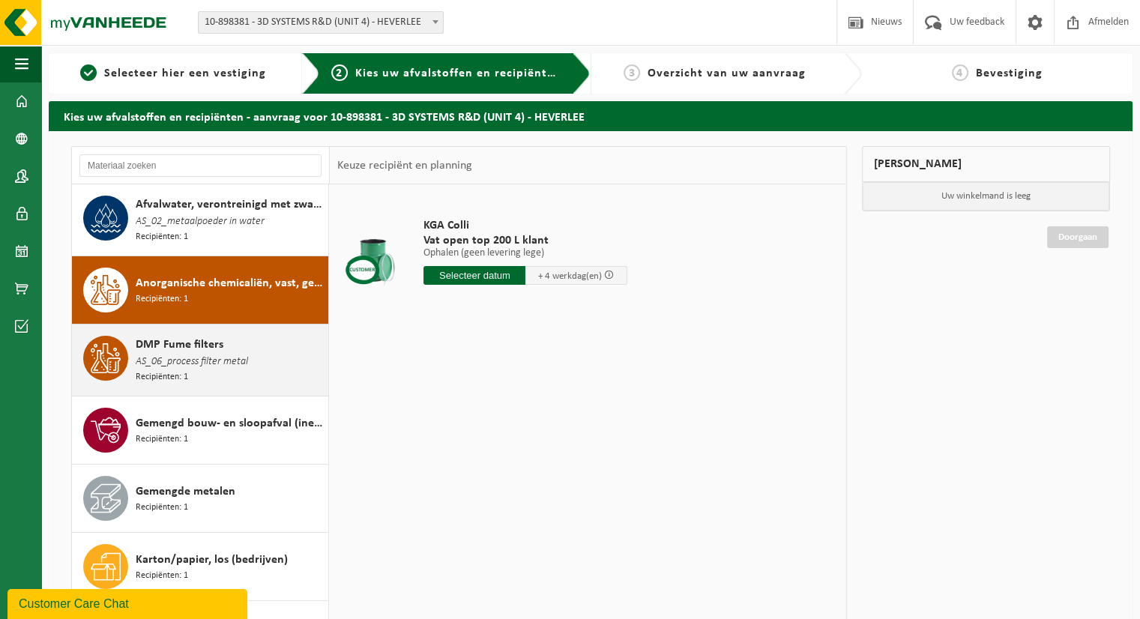
scroll to position [75, 0]
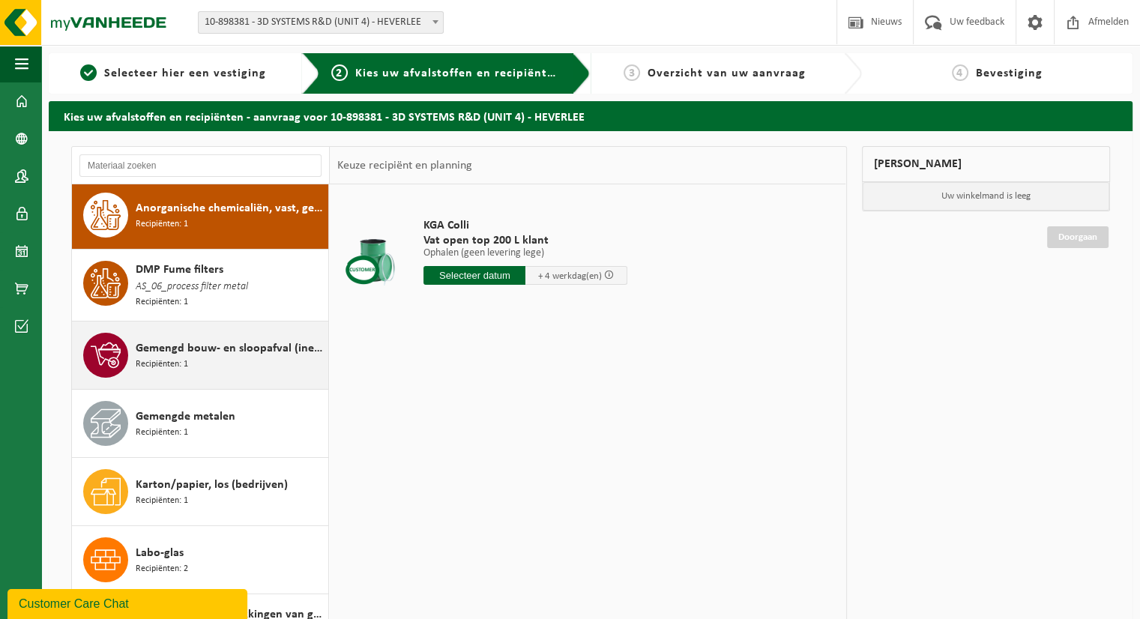
click at [216, 357] on div "Gemengd bouw- en sloopafval (inert en niet inert) Recipiënten: 1" at bounding box center [230, 355] width 189 height 45
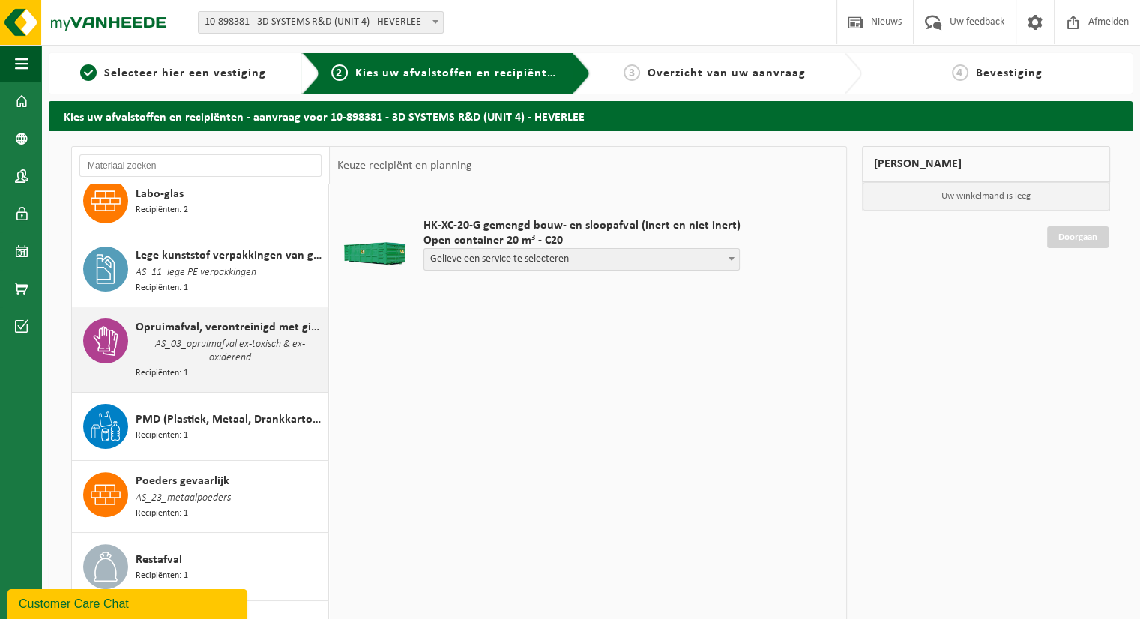
scroll to position [459, 0]
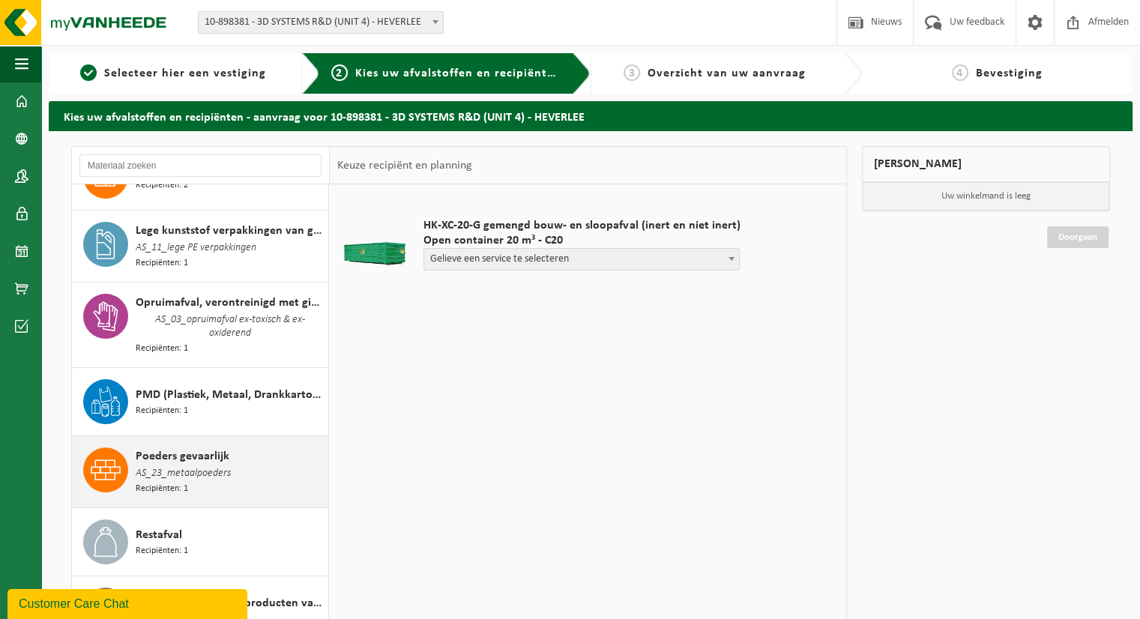
click at [235, 463] on div "Poeders gevaarlijk AS_23_metaalpoeders Recipiënten: 1" at bounding box center [230, 471] width 189 height 49
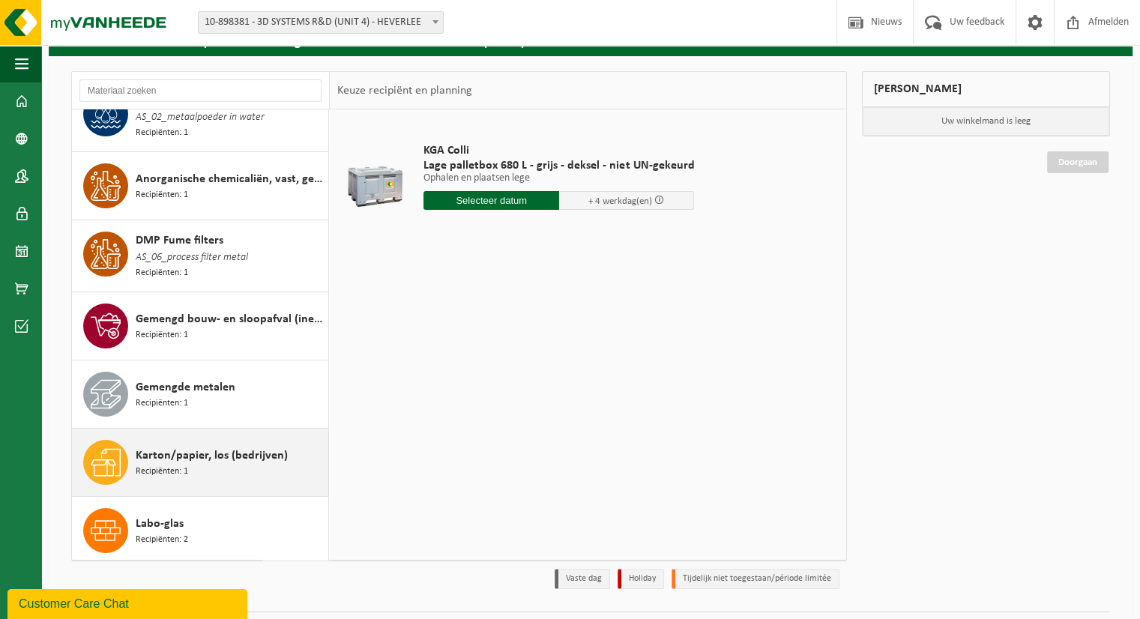
scroll to position [9, 0]
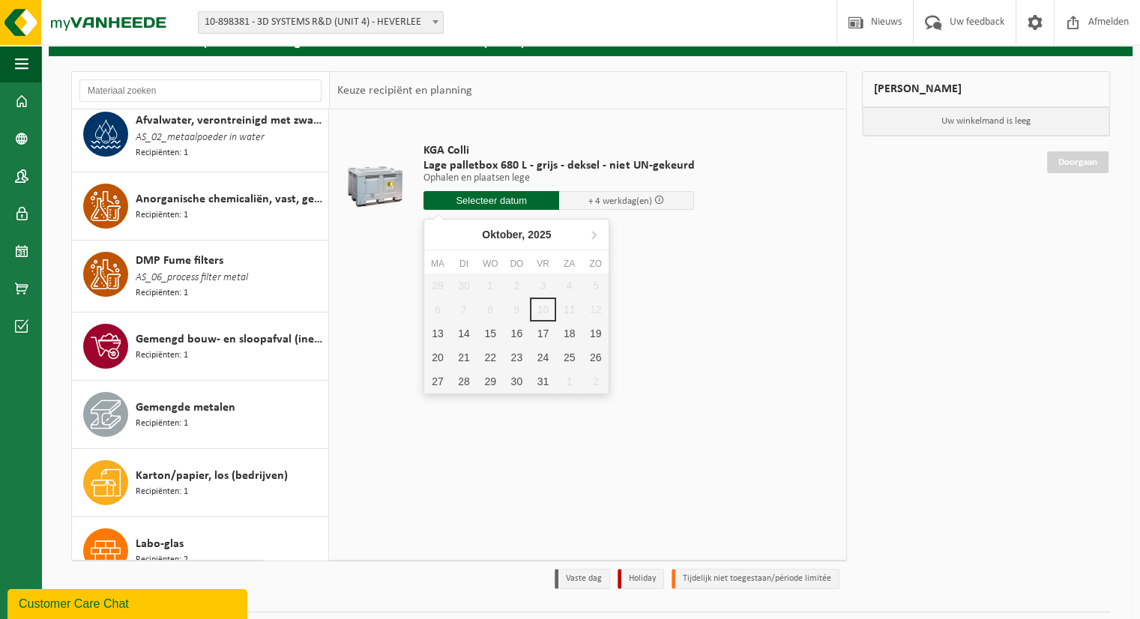
click at [462, 205] on input "text" at bounding box center [491, 200] width 136 height 19
click at [513, 333] on div "16" at bounding box center [517, 334] width 26 height 24
type input "Van 2025-10-16"
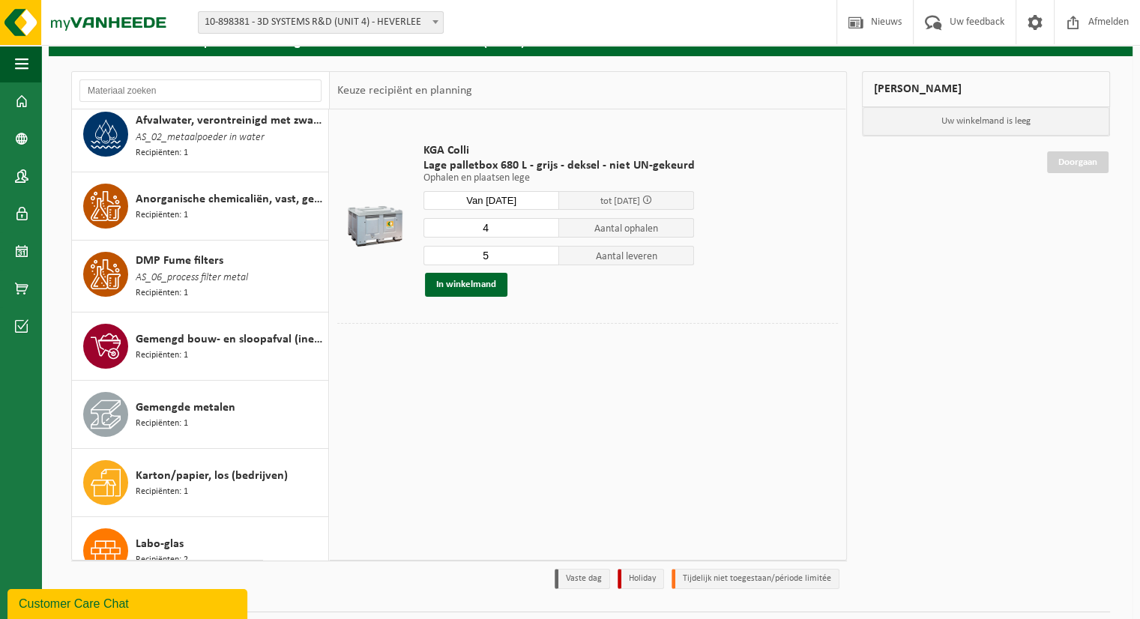
click at [545, 233] on input "4" at bounding box center [491, 227] width 136 height 19
click at [545, 233] on input "3" at bounding box center [491, 227] width 136 height 19
type input "2"
click at [545, 233] on input "2" at bounding box center [491, 227] width 136 height 19
click at [0, 381] on ul "Navigatie Nieuws Uw feedback Afmelden Dashboard Bedrijfsgegevens Contactpersone…" at bounding box center [20, 332] width 41 height 574
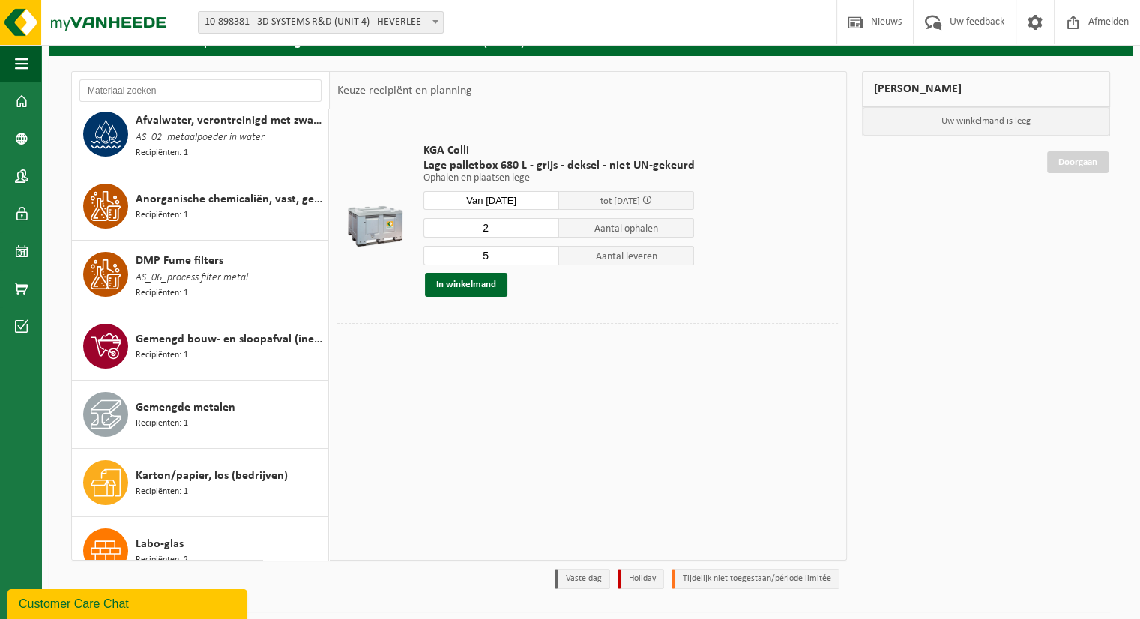
click at [492, 253] on input "5" at bounding box center [491, 255] width 136 height 19
type input "2"
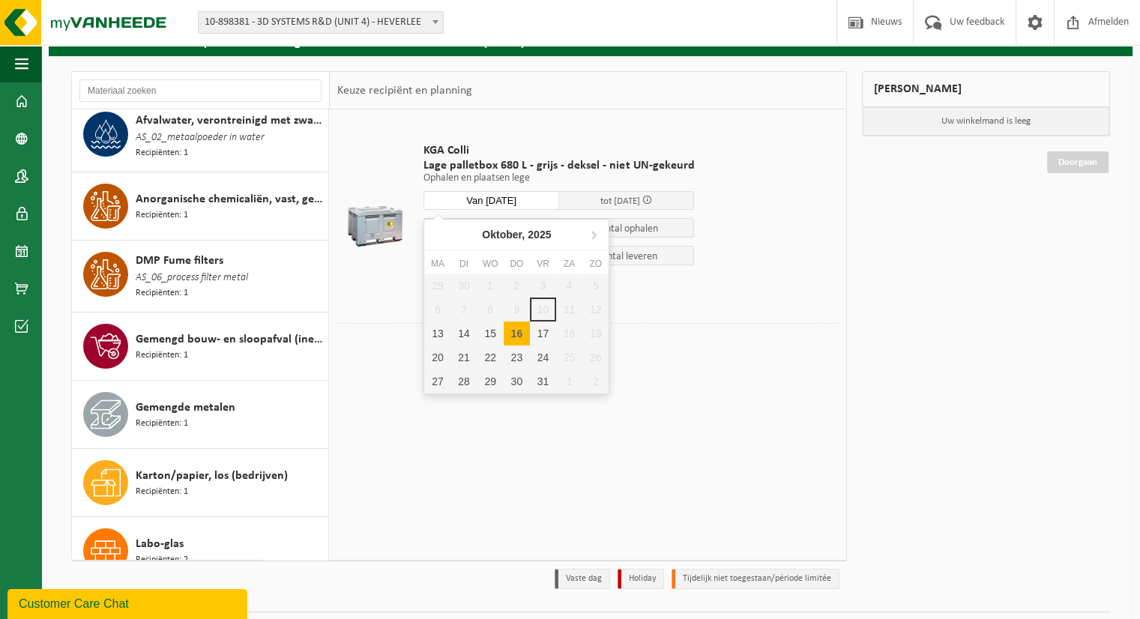
click at [498, 193] on input "Van 2025-10-16" at bounding box center [491, 200] width 136 height 19
click at [395, 343] on div at bounding box center [587, 334] width 501 height 23
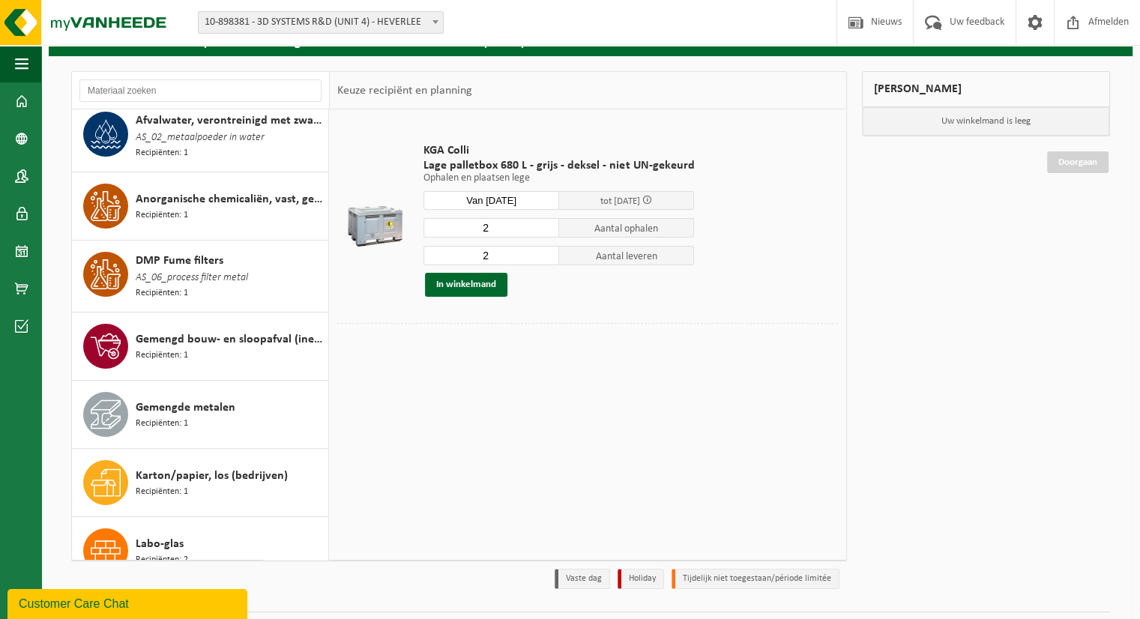
click at [501, 282] on button "In winkelmand" at bounding box center [466, 285] width 82 height 24
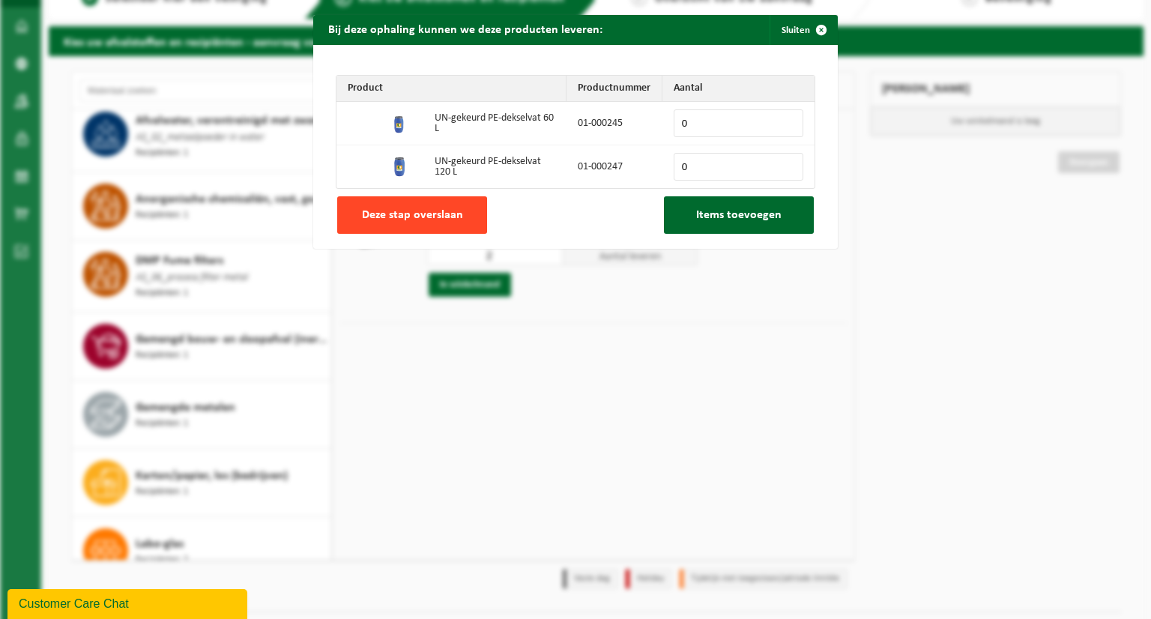
click at [393, 224] on button "Deze stap overslaan" at bounding box center [412, 214] width 150 height 37
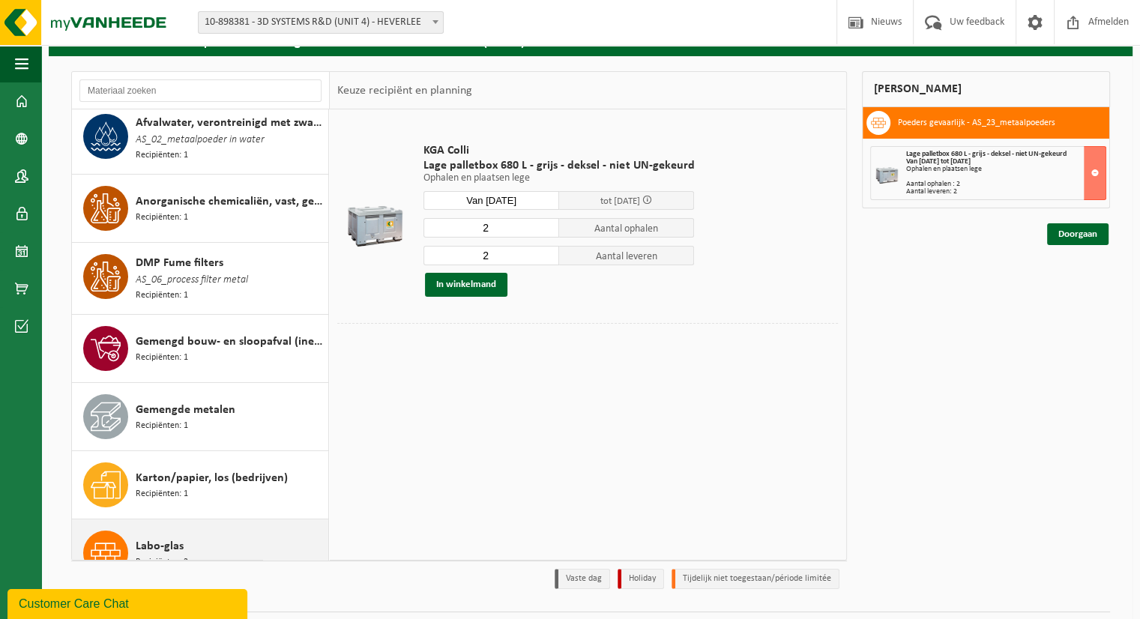
scroll to position [0, 0]
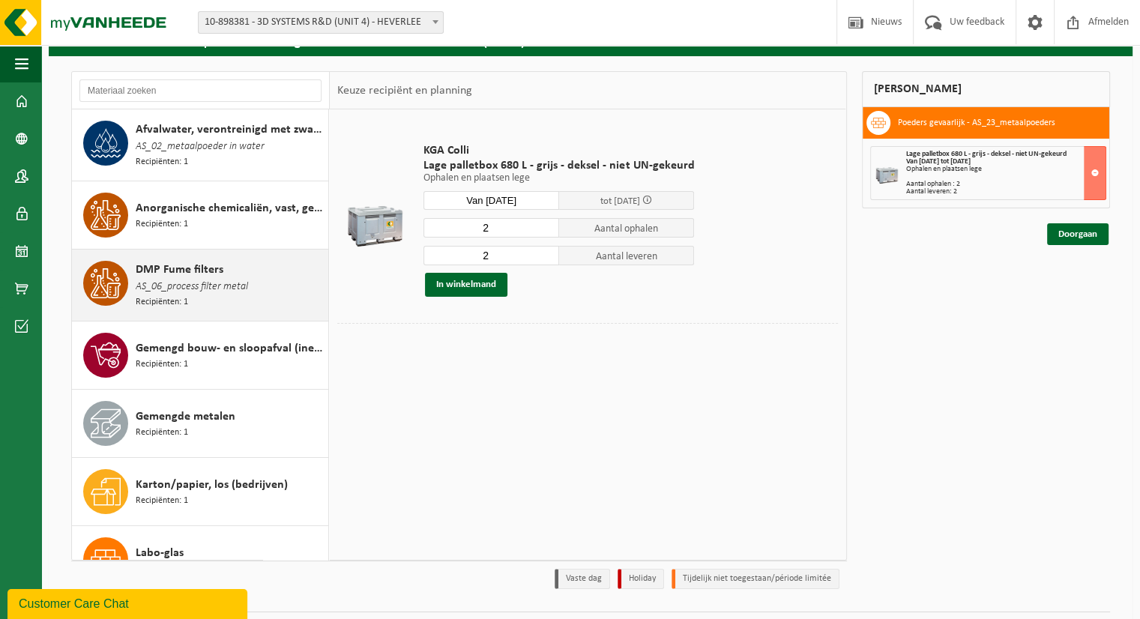
click at [182, 282] on span "AS_06_process filter metal" at bounding box center [192, 287] width 112 height 16
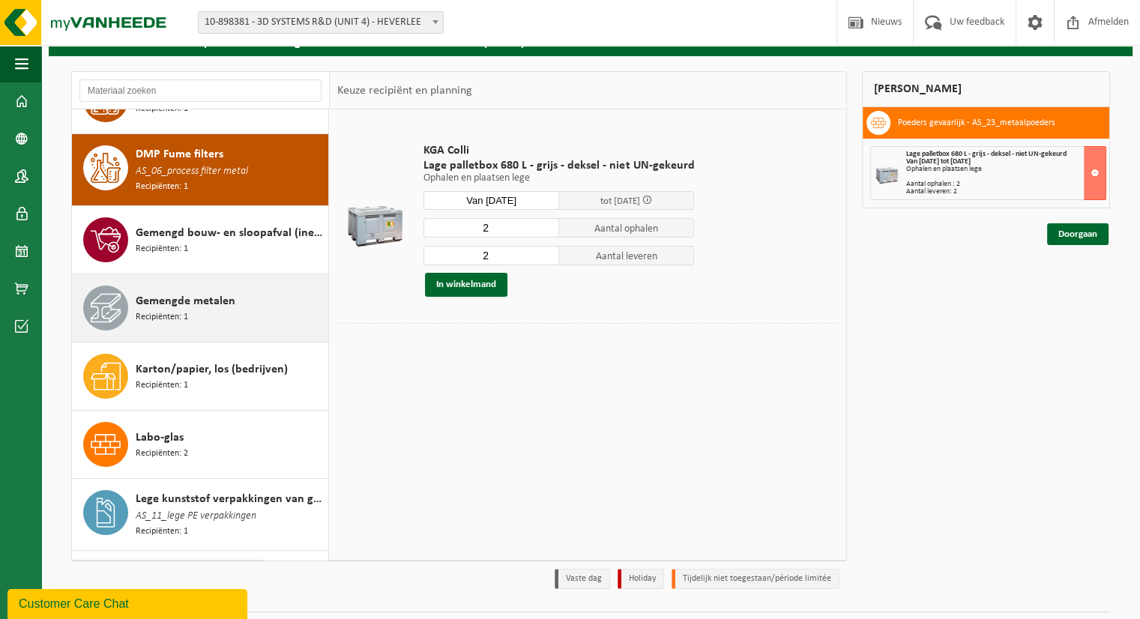
scroll to position [138, 0]
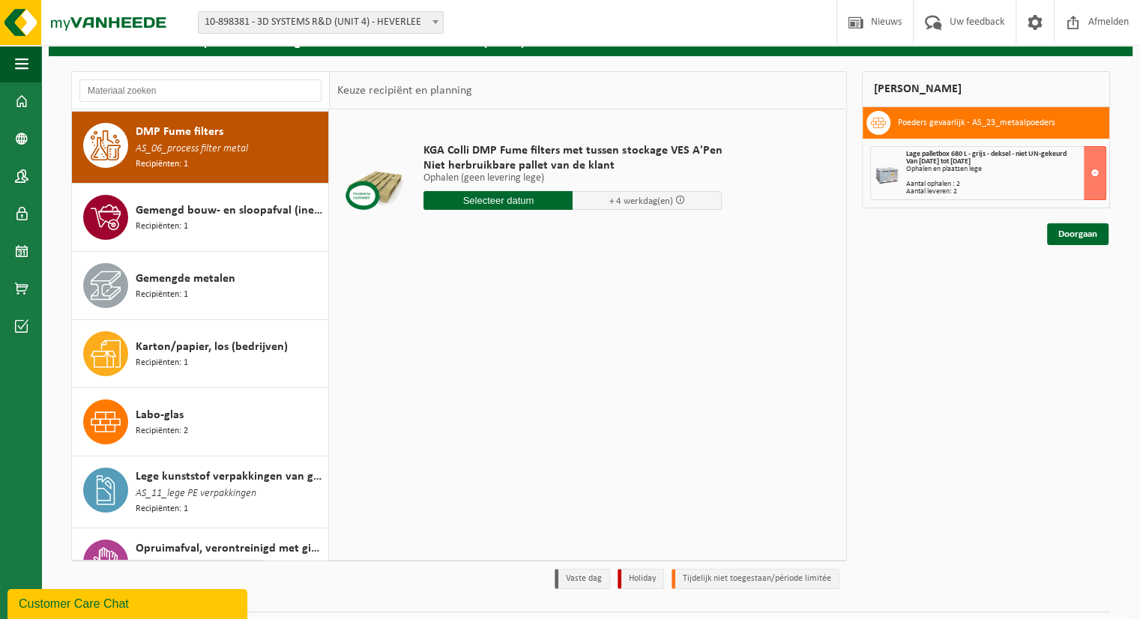
click at [507, 204] on input "text" at bounding box center [497, 200] width 149 height 19
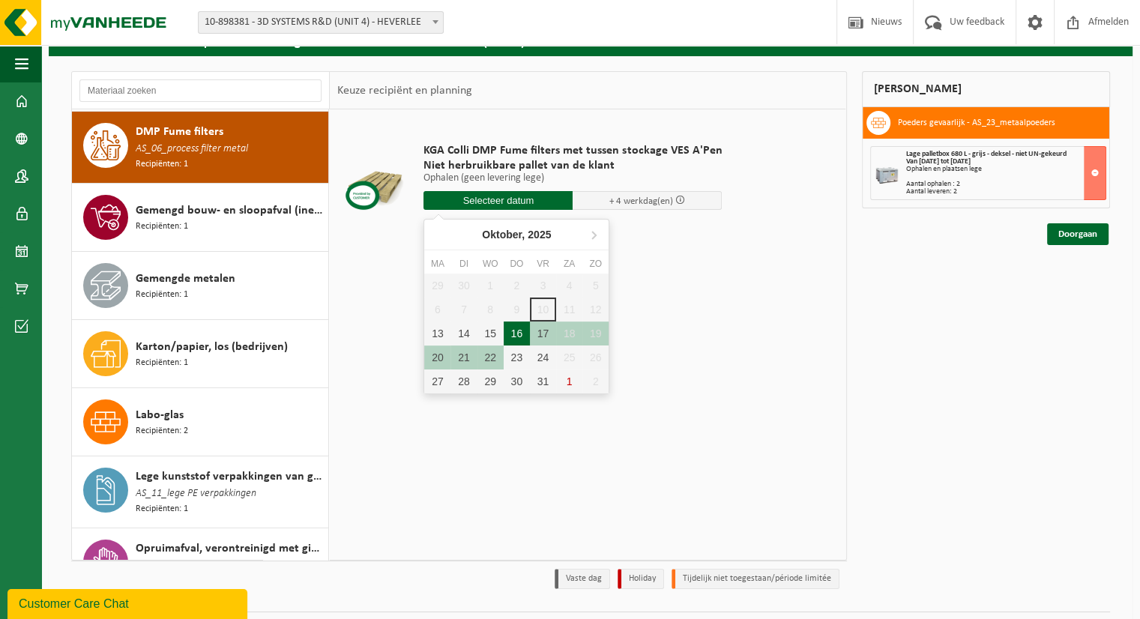
click at [514, 335] on div "16" at bounding box center [517, 334] width 26 height 24
type input "Van 2025-10-16"
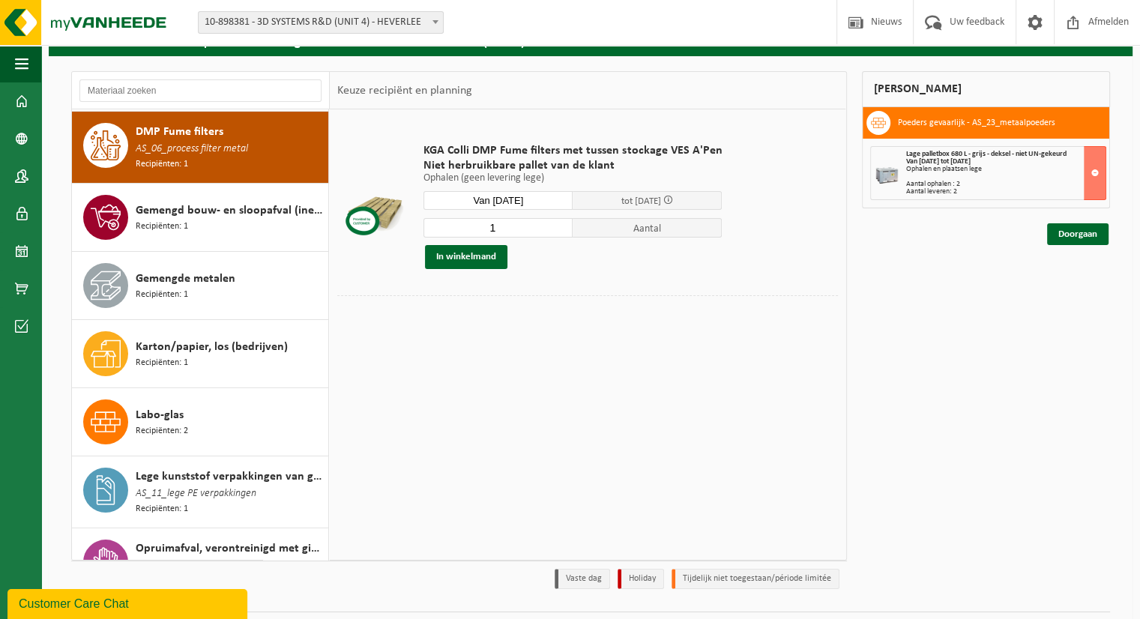
click at [507, 232] on input "1" at bounding box center [497, 227] width 149 height 19
click at [473, 259] on button "In winkelmand" at bounding box center [466, 257] width 82 height 24
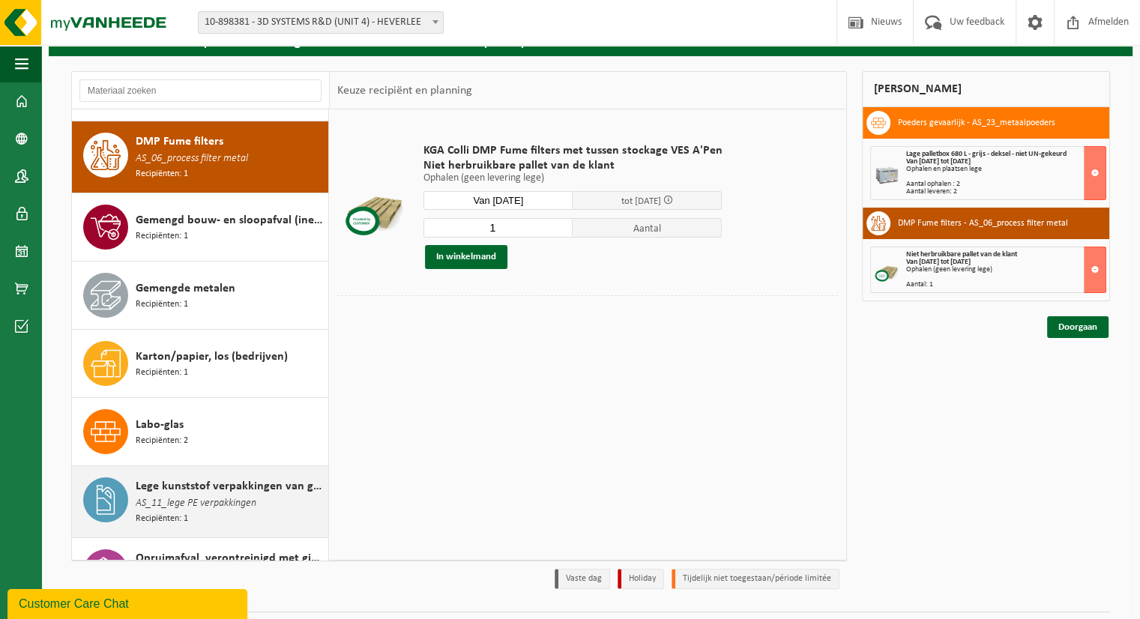
scroll to position [0, 0]
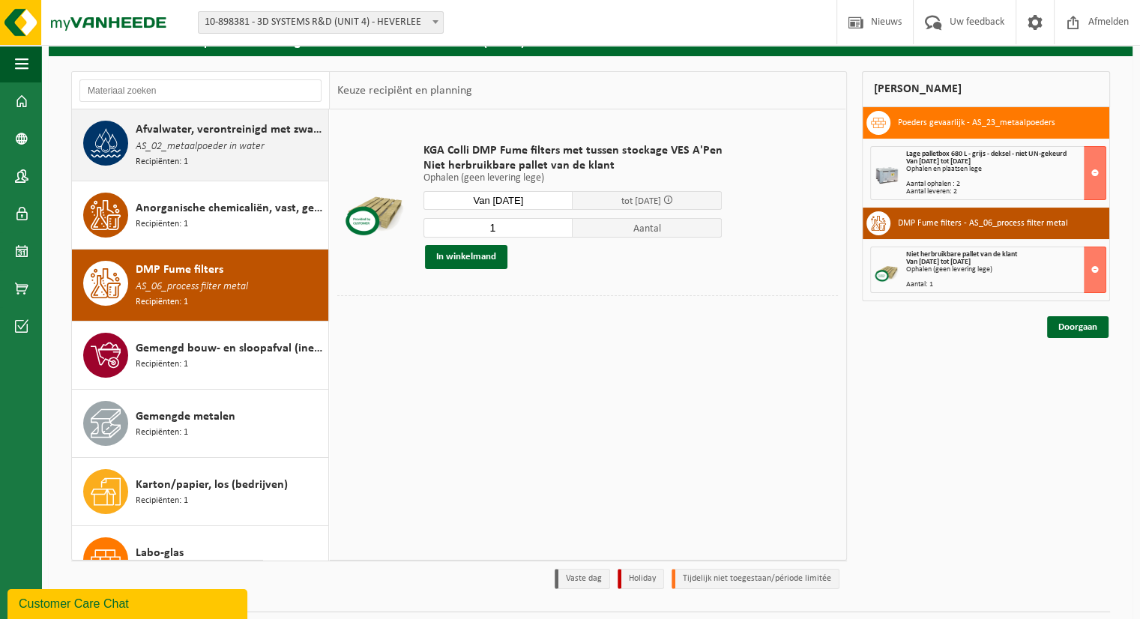
click at [183, 121] on span "Afvalwater, verontreinigd met zware metalen" at bounding box center [230, 130] width 189 height 18
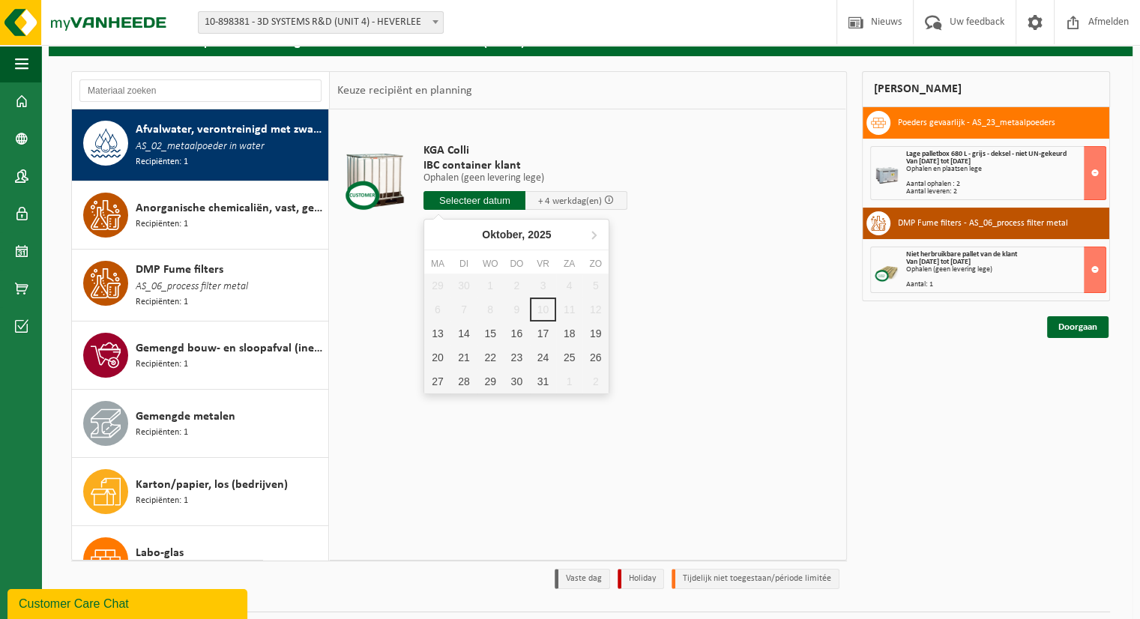
click at [454, 207] on input "text" at bounding box center [474, 200] width 102 height 19
click at [514, 329] on div "16" at bounding box center [517, 334] width 26 height 24
type input "Van 2025-10-16"
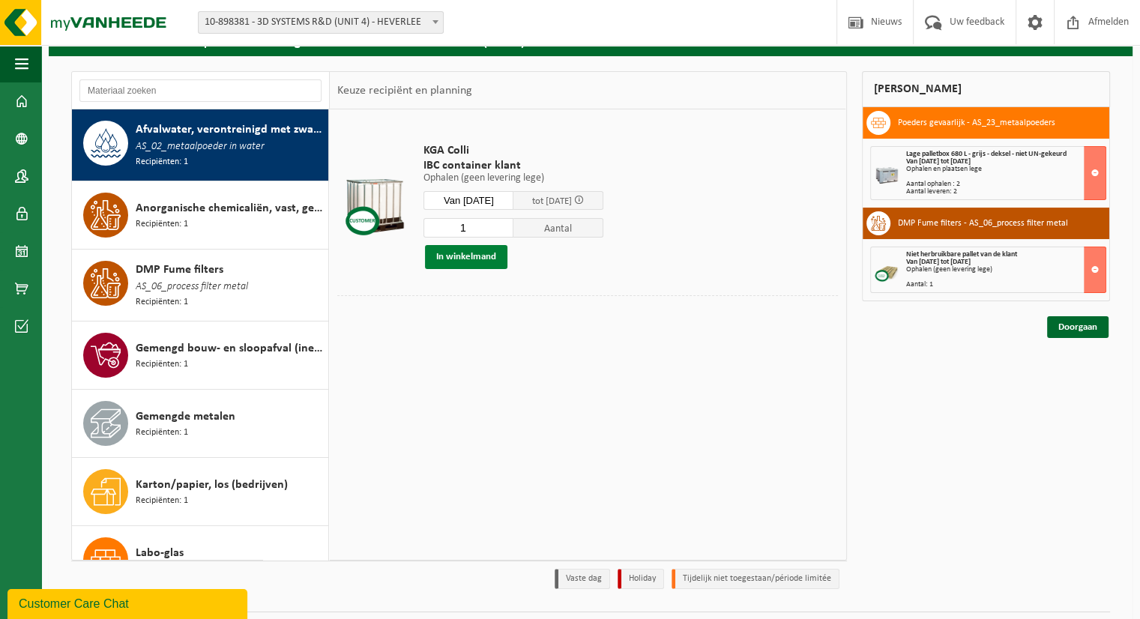
click at [475, 255] on button "In winkelmand" at bounding box center [466, 257] width 82 height 24
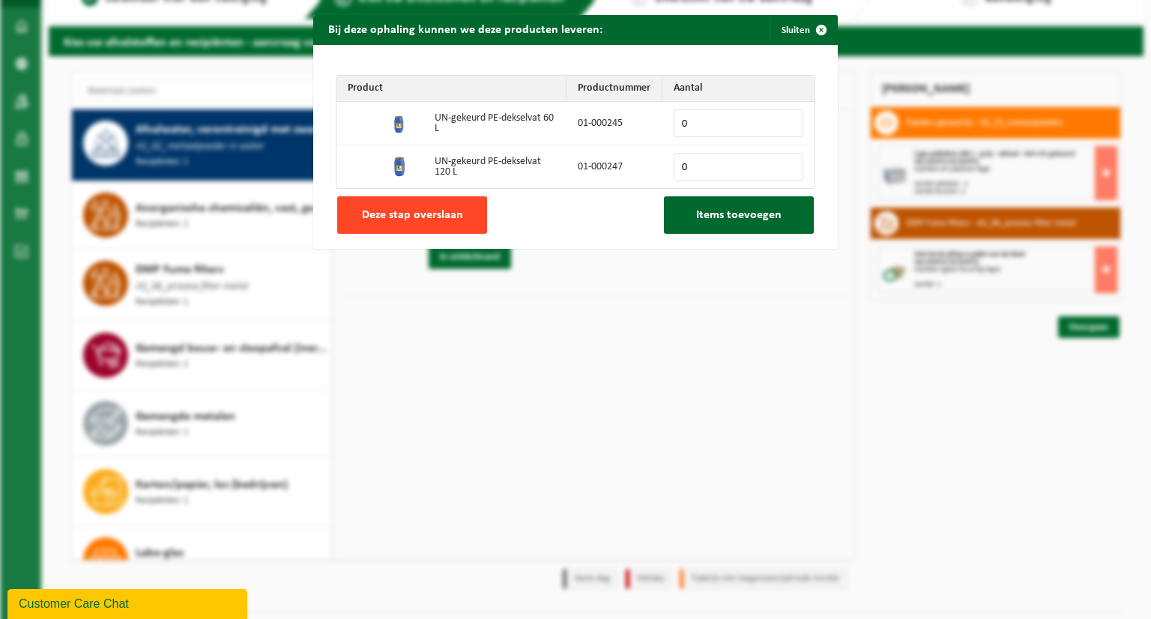
click at [411, 221] on span "Deze stap overslaan" at bounding box center [412, 215] width 101 height 12
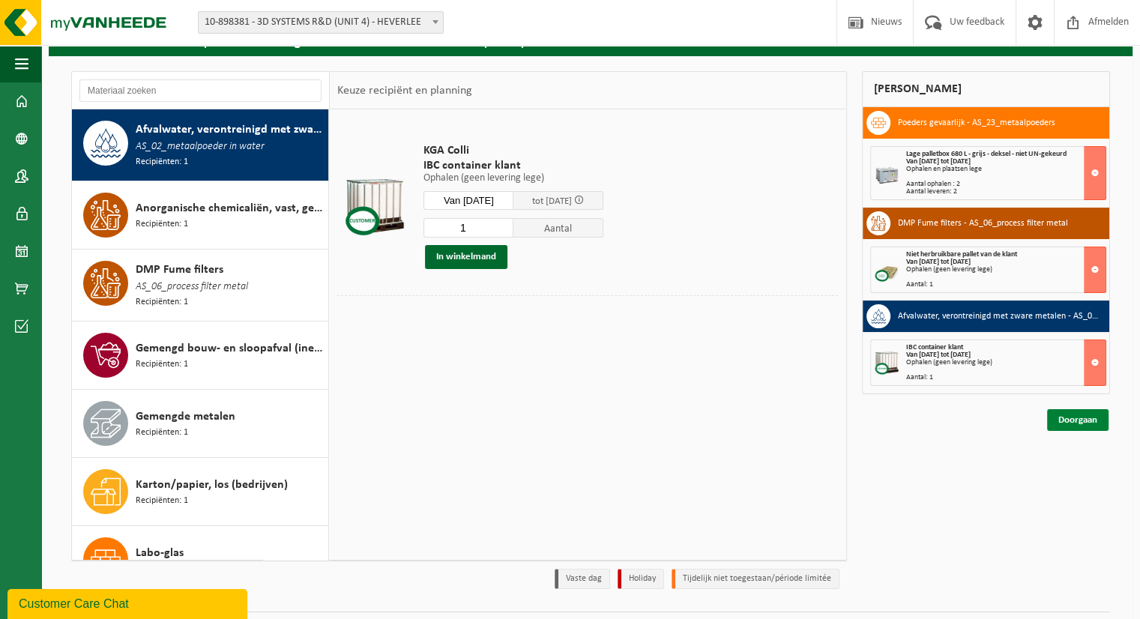
drag, startPoint x: 1102, startPoint y: 423, endPoint x: 1090, endPoint y: 421, distance: 12.2
click at [1102, 423] on link "Doorgaan" at bounding box center [1077, 420] width 61 height 22
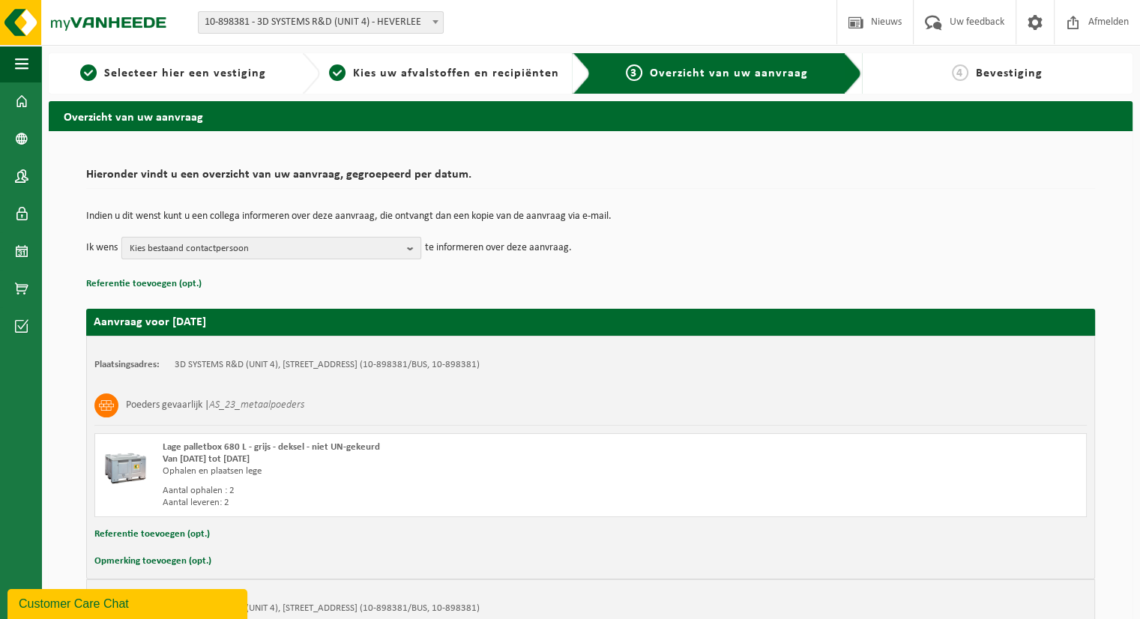
drag, startPoint x: 221, startPoint y: 232, endPoint x: 222, endPoint y: 243, distance: 11.3
click at [223, 233] on td "Indien u dit wenst kunt u een collega informeren over deze aanvraag, die ontvan…" at bounding box center [590, 223] width 1009 height 25
click at [219, 253] on span "Kies bestaand contactpersoon" at bounding box center [265, 249] width 271 height 22
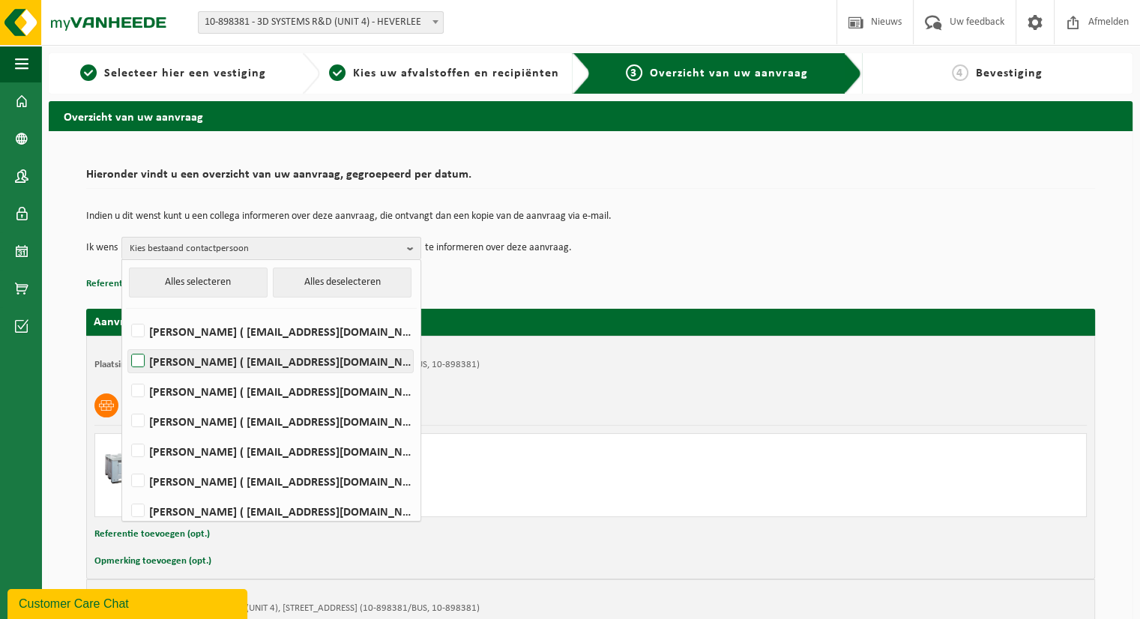
click at [251, 356] on label "Peter Geboes ( peter.geboes@3dsystems.com )" at bounding box center [270, 361] width 285 height 22
click at [126, 343] on input "Peter Geboes ( peter.geboes@3dsystems.com )" at bounding box center [125, 342] width 1 height 1
checkbox input "true"
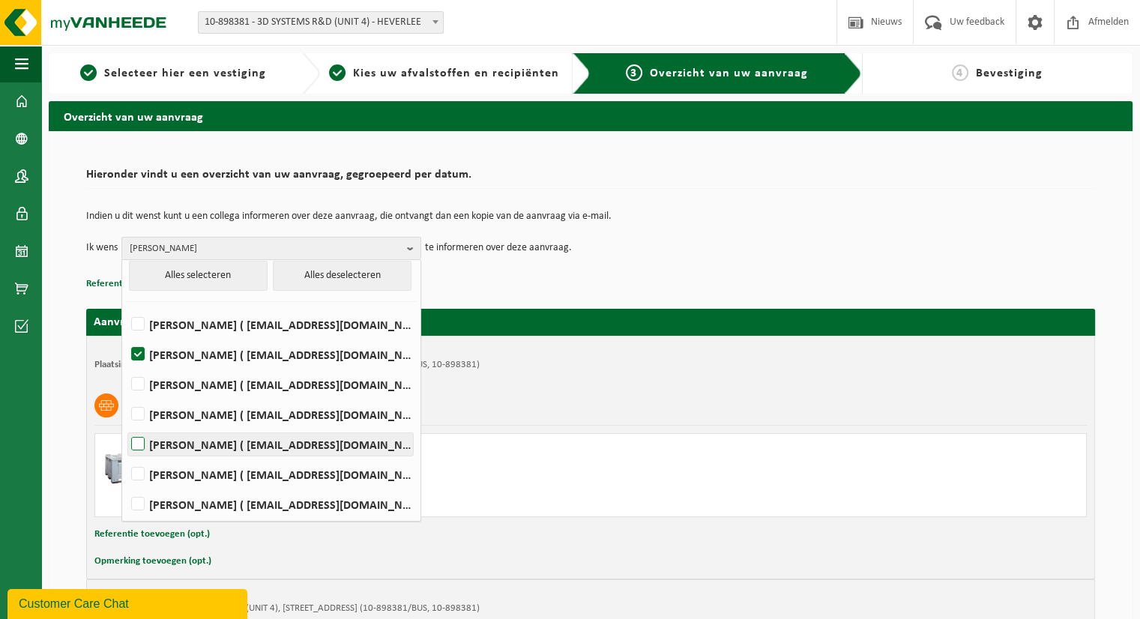
click at [195, 442] on label "LIZ VAN ROELEN ( liz.vanroelen@3dsystems.com )" at bounding box center [270, 444] width 285 height 22
click at [126, 426] on input "LIZ VAN ROELEN ( liz.vanroelen@3dsystems.com )" at bounding box center [125, 425] width 1 height 1
checkbox input "true"
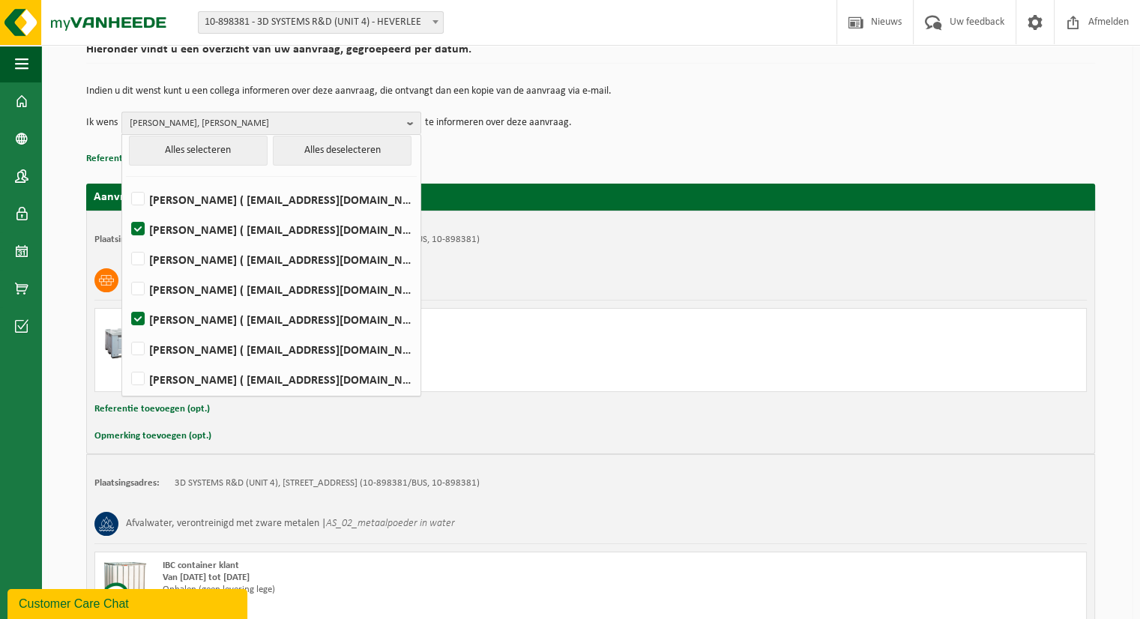
scroll to position [150, 0]
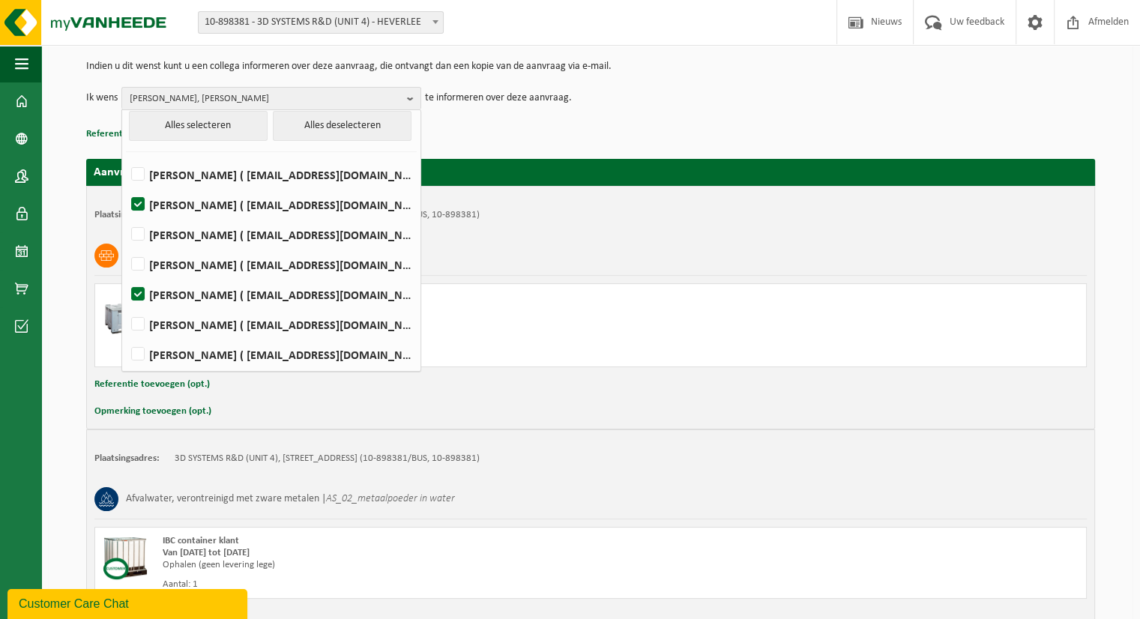
click at [687, 109] on div "Indien u dit wenst kunt u een collega informeren over deze aanvraag, die ontvan…" at bounding box center [590, 85] width 1009 height 78
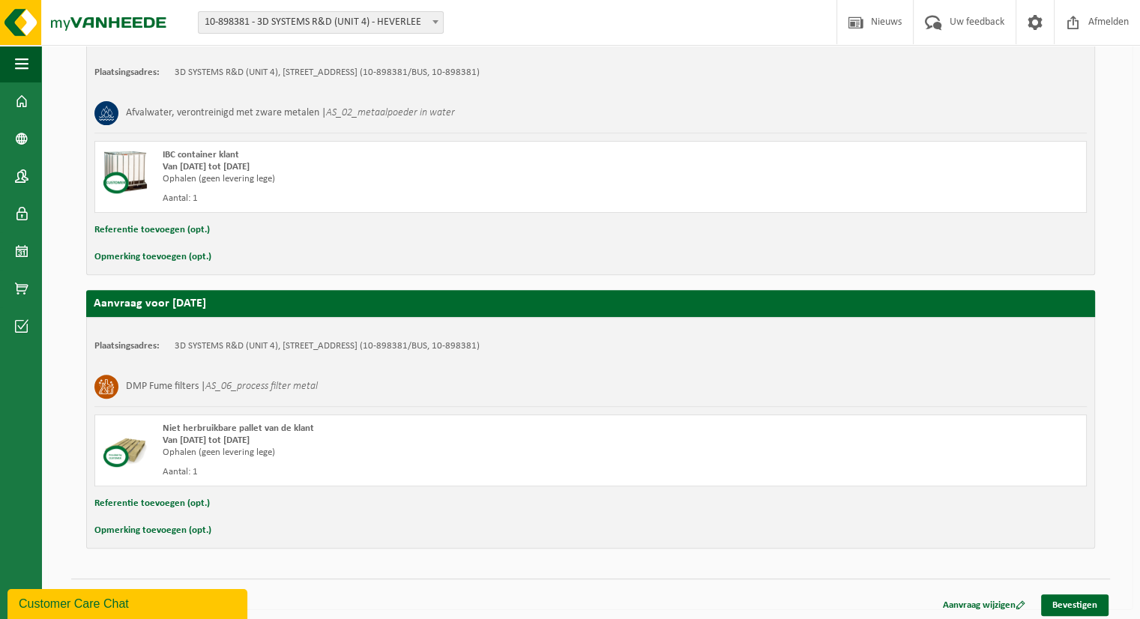
scroll to position [539, 0]
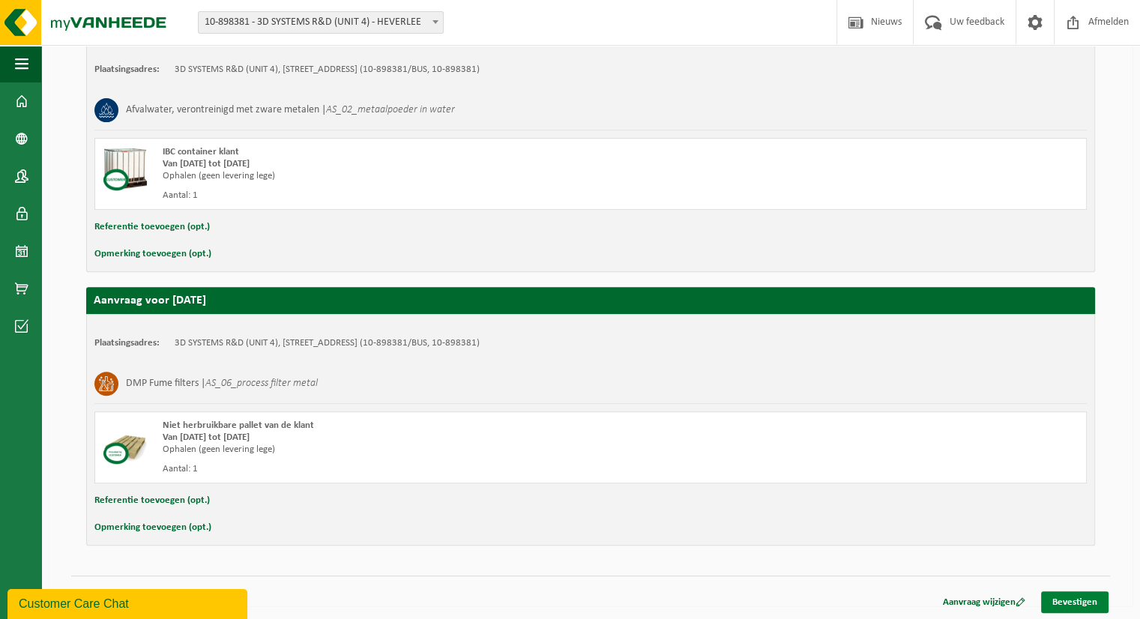
click at [1065, 592] on link "Bevestigen" at bounding box center [1074, 602] width 67 height 22
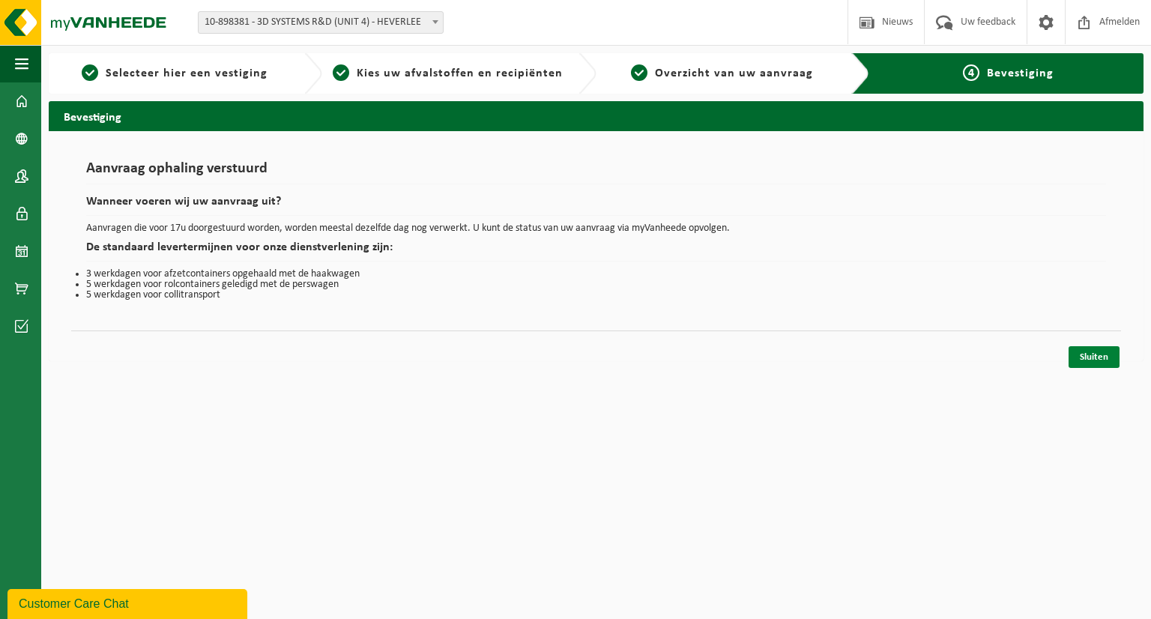
click at [1102, 356] on link "Sluiten" at bounding box center [1094, 357] width 51 height 22
